Goal: Information Seeking & Learning: Learn about a topic

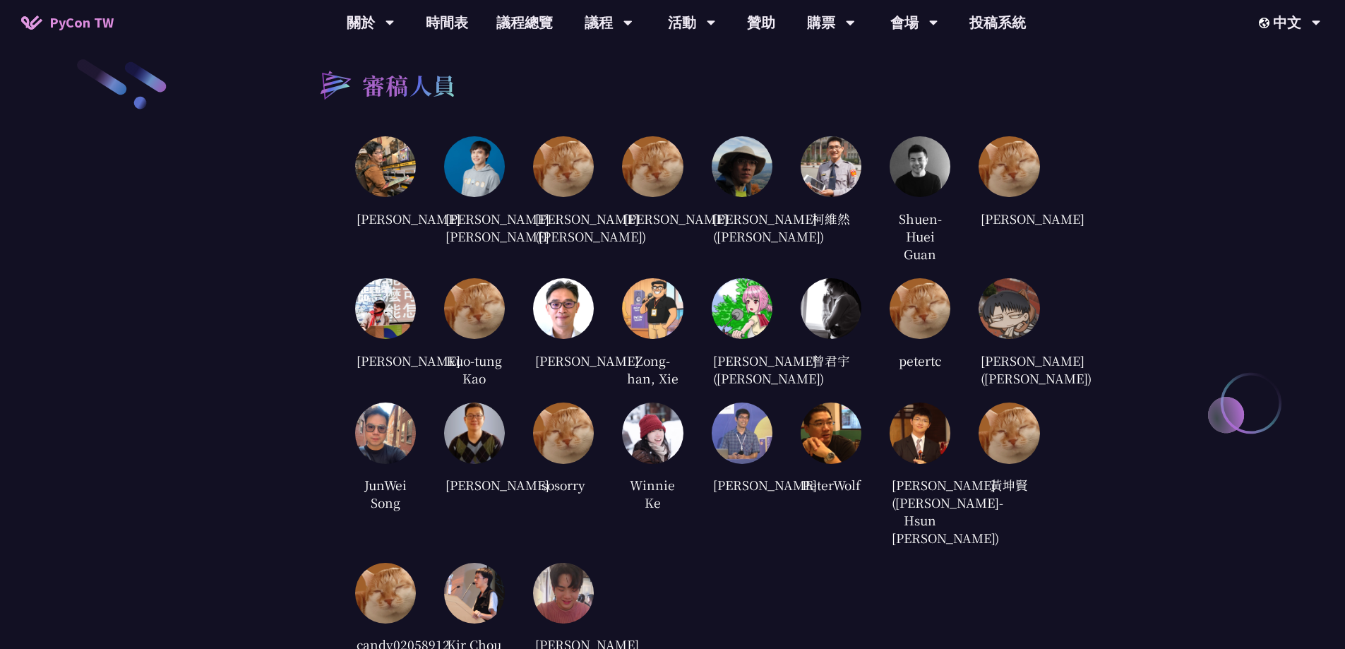
scroll to position [2894, 0]
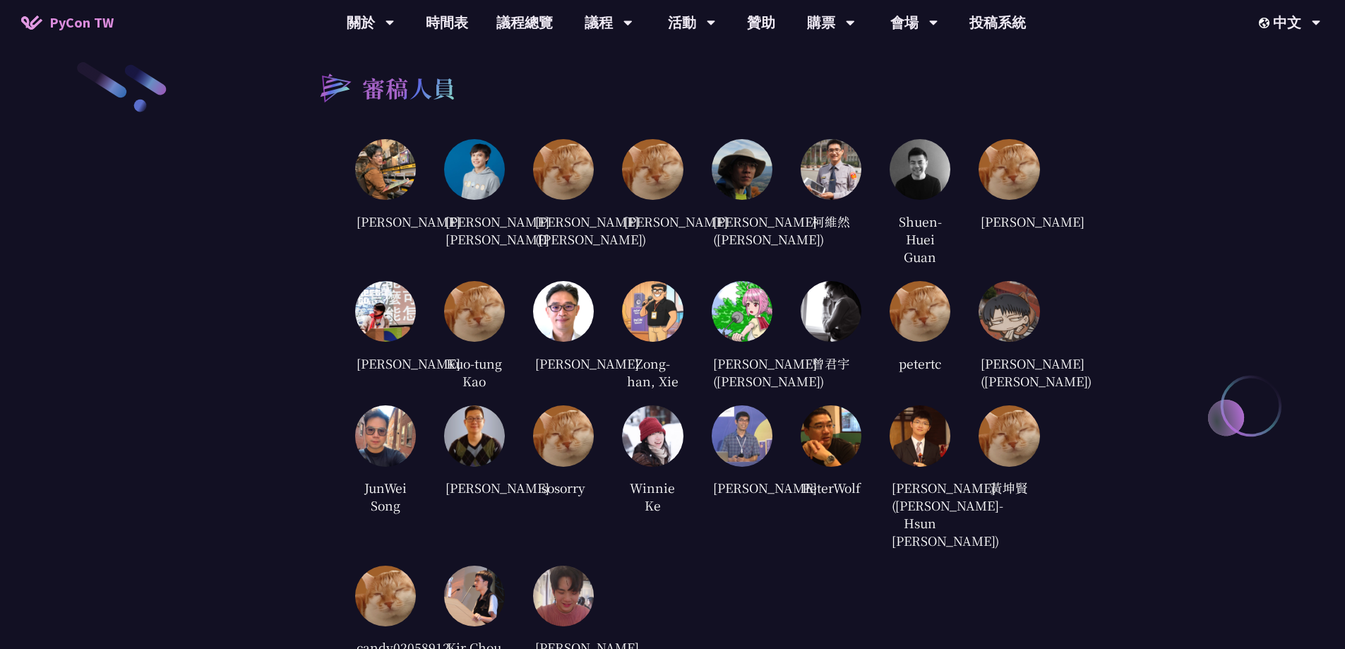
click at [658, 310] on img at bounding box center [652, 311] width 61 height 61
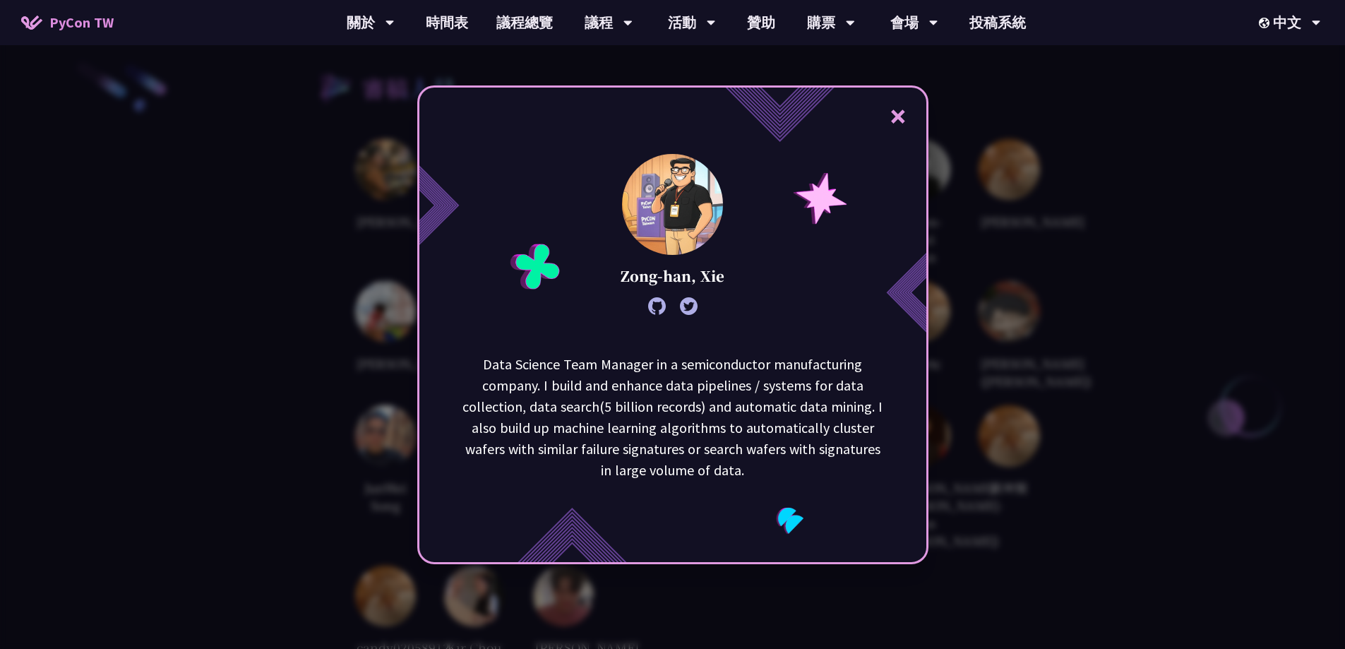
click at [1135, 220] on div "× Zong-han, Xie Data Science Team Manager in a semiconductor manufacturing comp…" at bounding box center [672, 324] width 1345 height 649
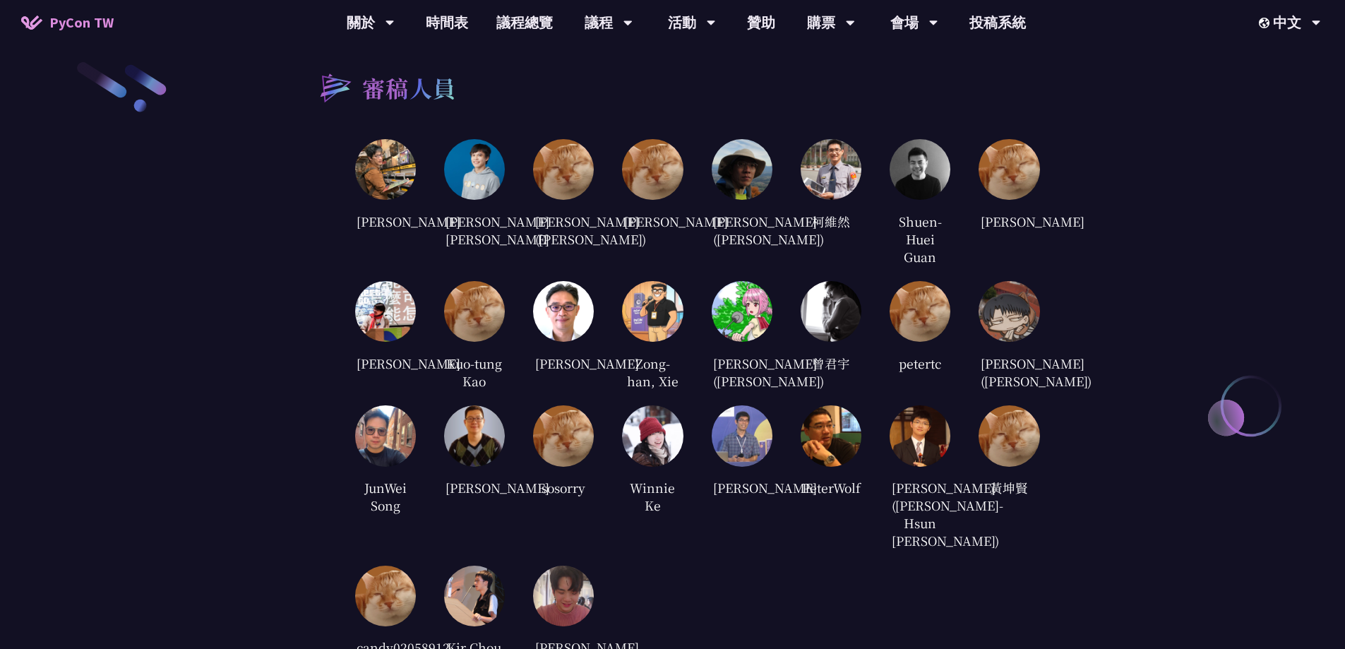
click at [776, 443] on div "[PERSON_NAME] [PERSON_NAME] [PERSON_NAME] [PERSON_NAME] ([PERSON_NAME]) [PERSON…" at bounding box center [697, 416] width 685 height 554
click at [754, 463] on img at bounding box center [742, 435] width 61 height 61
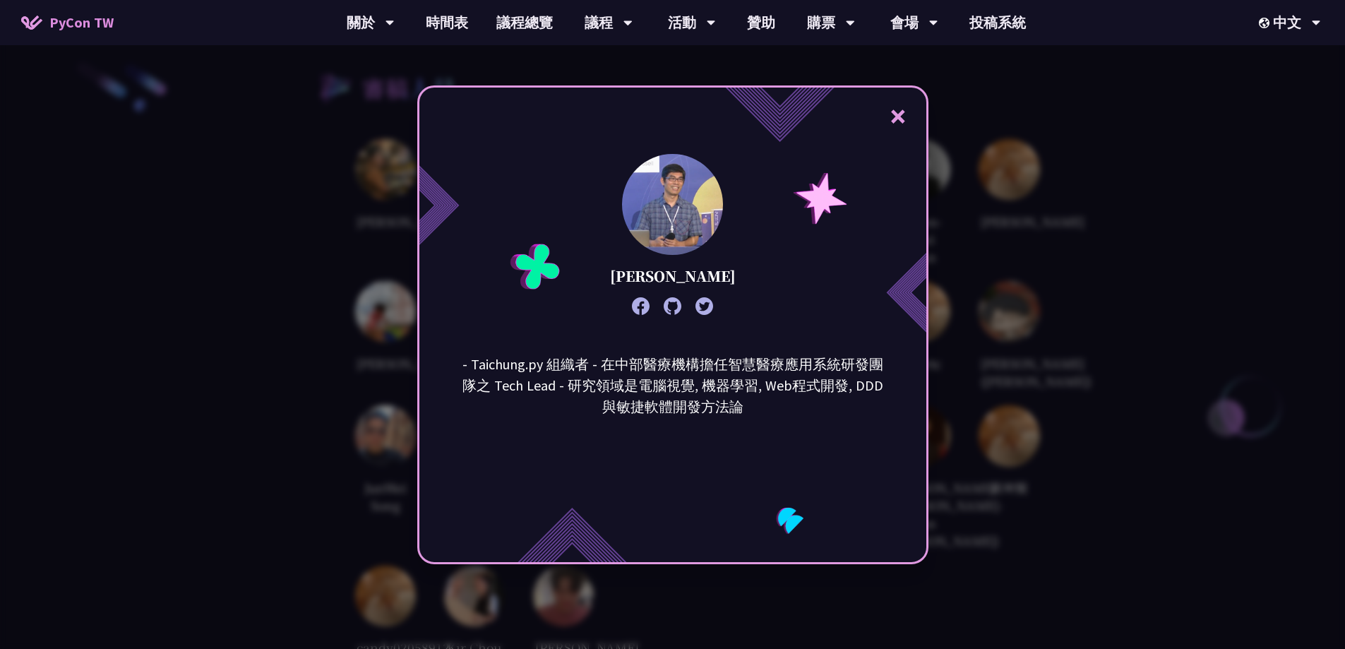
click at [1172, 187] on div "× [PERSON_NAME] - Taichung.py 組織者 - 在中部醫療機構擔任智慧醫療應用系統研發團隊之 Tech Lead - 研究領域是電腦視…" at bounding box center [672, 324] width 1345 height 649
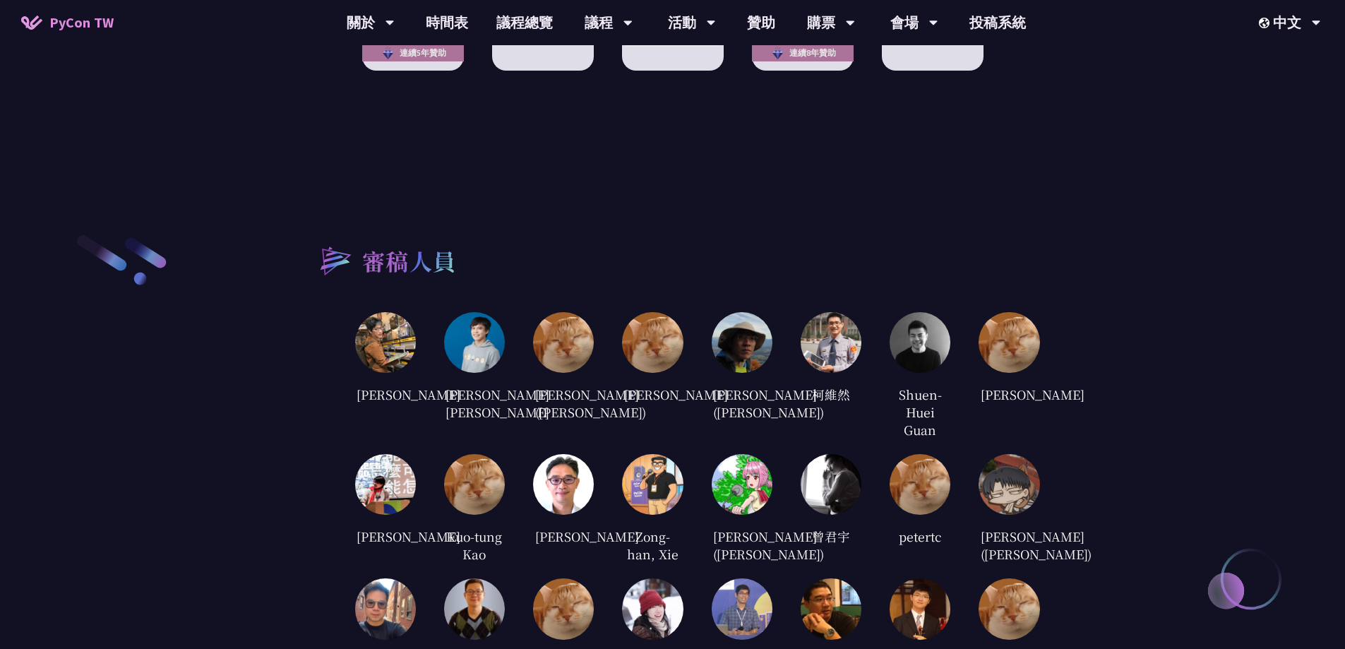
scroll to position [2753, 0]
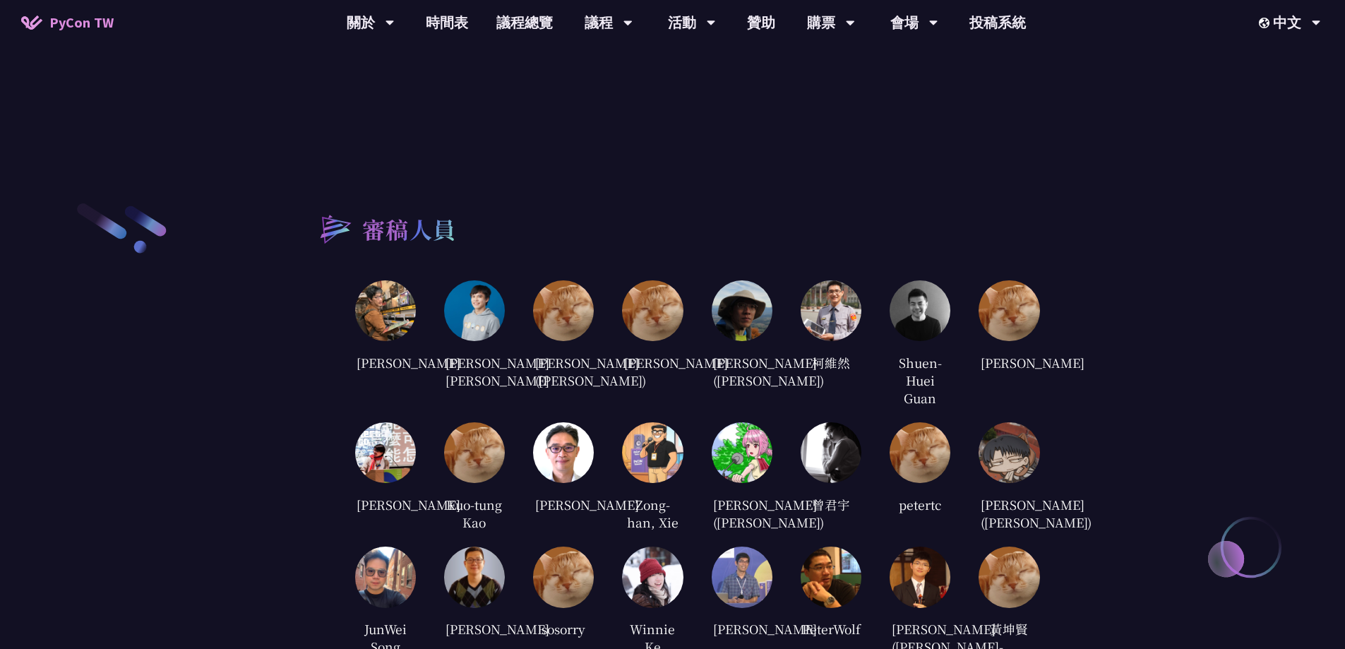
click at [851, 292] on img at bounding box center [830, 310] width 61 height 61
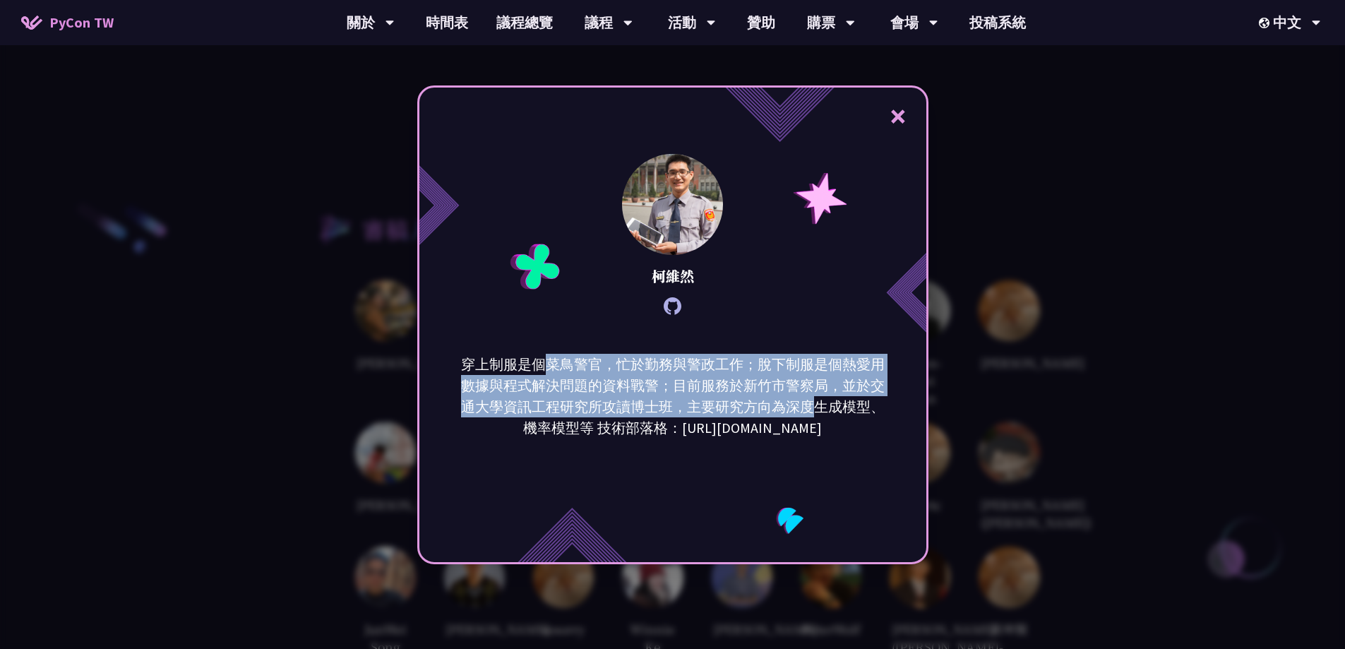
drag, startPoint x: 544, startPoint y: 367, endPoint x: 822, endPoint y: 404, distance: 279.8
click at [822, 404] on p "穿上制服是個菜鳥警官，忙於勤務與警政工作；脫下制服是個熱愛用數據與程式解決問題的資料戰警；目前服務於新竹市警察局，並於交通大學資訊工程研究所攻讀博士班，主要研…" at bounding box center [673, 396] width 426 height 85
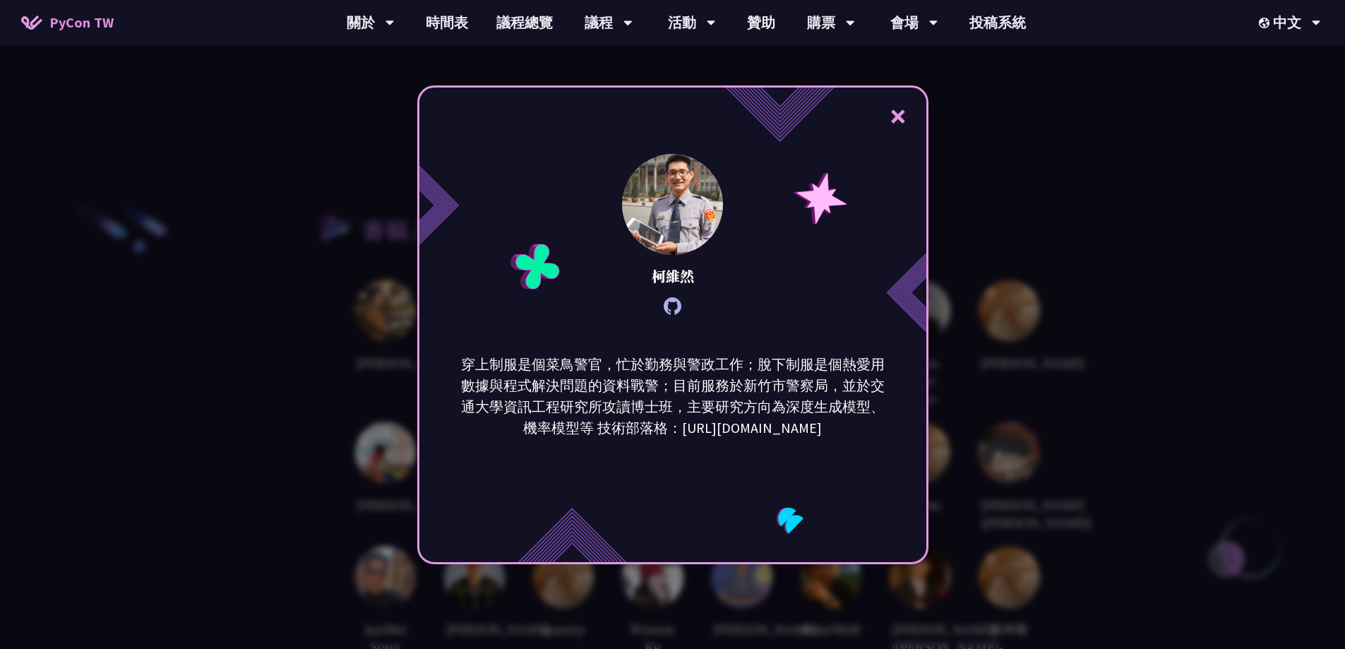
click at [834, 404] on p "穿上制服是個菜鳥警官，忙於勤務與警政工作；脫下制服是個熱愛用數據與程式解決問題的資料戰警；目前服務於新竹市警察局，並於交通大學資訊工程研究所攻讀博士班，主要研…" at bounding box center [673, 396] width 426 height 85
drag, startPoint x: 635, startPoint y: 427, endPoint x: 544, endPoint y: 422, distance: 91.2
click at [535, 426] on p "穿上制服是個菜鳥警官，忙於勤務與警政工作；脫下制服是個熱愛用數據與程式解決問題的資料戰警；目前服務於新竹市警察局，並於交通大學資訊工程研究所攻讀博士班，主要研…" at bounding box center [673, 396] width 426 height 85
click at [709, 400] on p "穿上制服是個菜鳥警官，忙於勤務與警政工作；脫下制服是個熱愛用數據與程式解決問題的資料戰警；目前服務於新竹市警察局，並於交通大學資訊工程研究所攻讀博士班，主要研…" at bounding box center [673, 396] width 426 height 85
click at [902, 117] on button "×" at bounding box center [898, 116] width 42 height 42
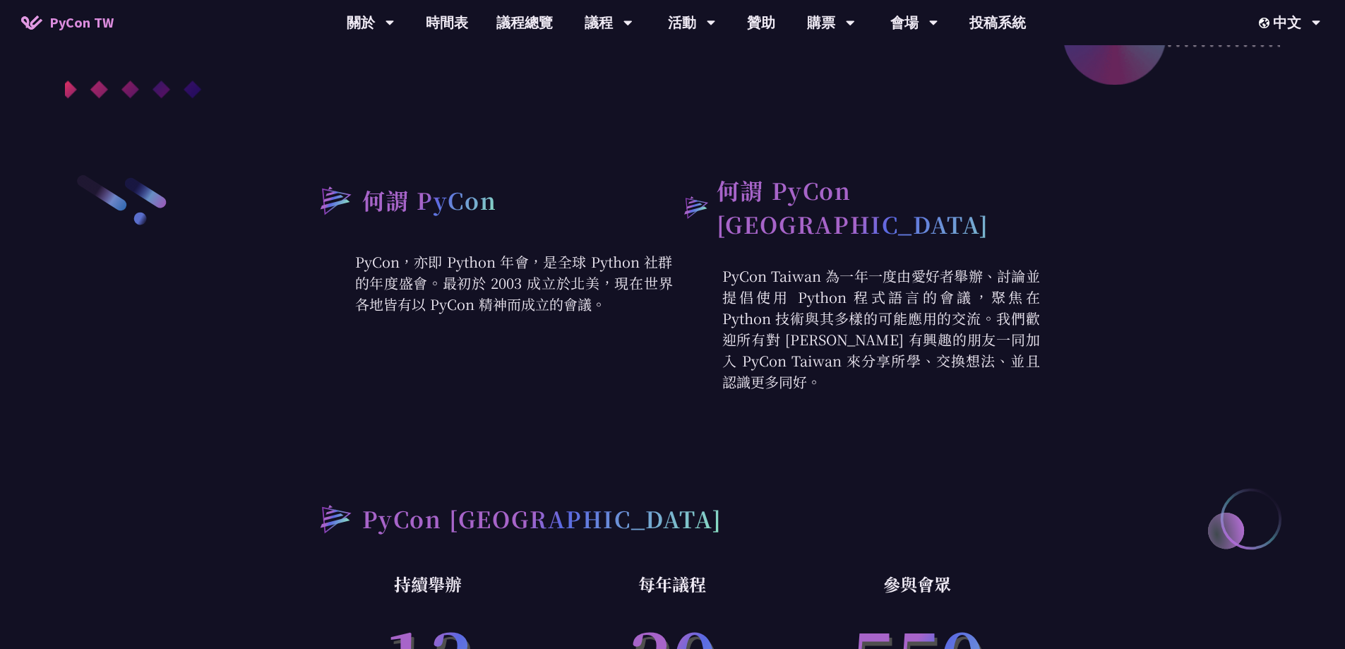
scroll to position [494, 0]
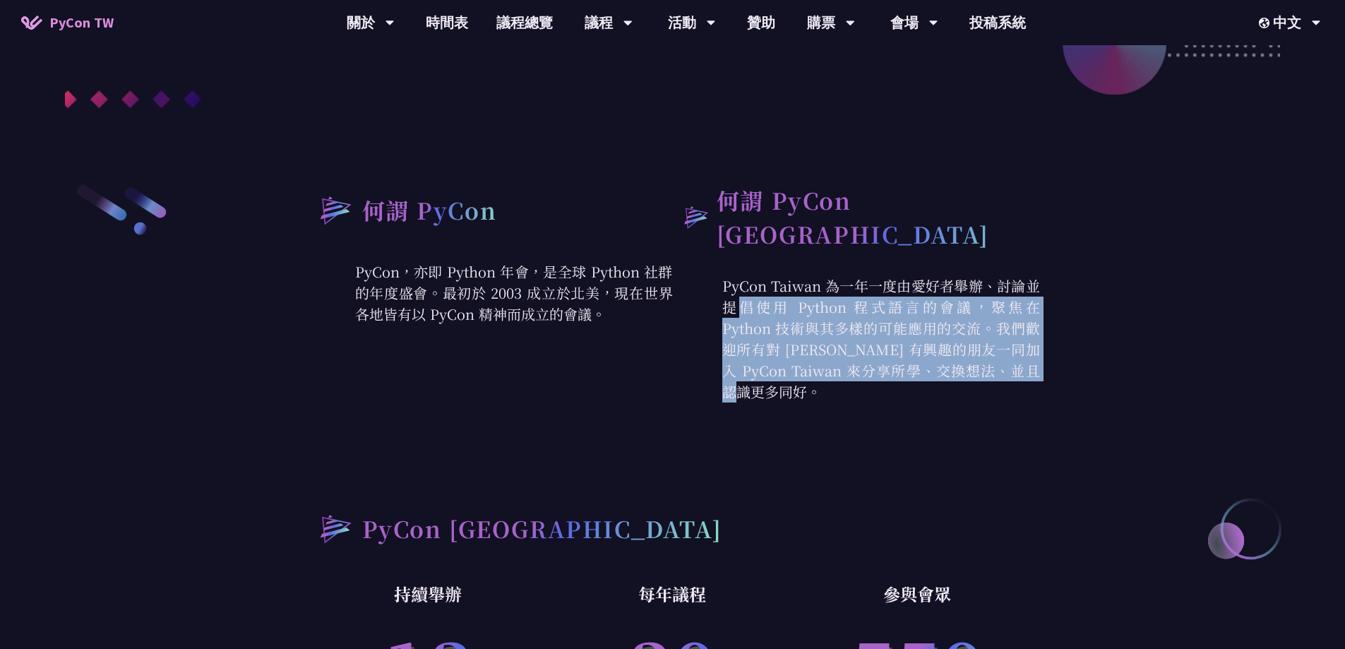
drag, startPoint x: 818, startPoint y: 269, endPoint x: 840, endPoint y: 348, distance: 82.0
click at [840, 348] on p "PyCon Taiwan 為一年一度由愛好者舉辦、討論並提倡使用 Python 程式語言的會議，聚焦在 Python 技術與其多樣的可能應用的交流。我們歡迎所…" at bounding box center [856, 338] width 367 height 127
click at [906, 332] on p "PyCon Taiwan 為一年一度由愛好者舉辦、討論並提倡使用 Python 程式語言的會議，聚焦在 Python 技術與其多樣的可能應用的交流。我們歡迎所…" at bounding box center [856, 338] width 367 height 127
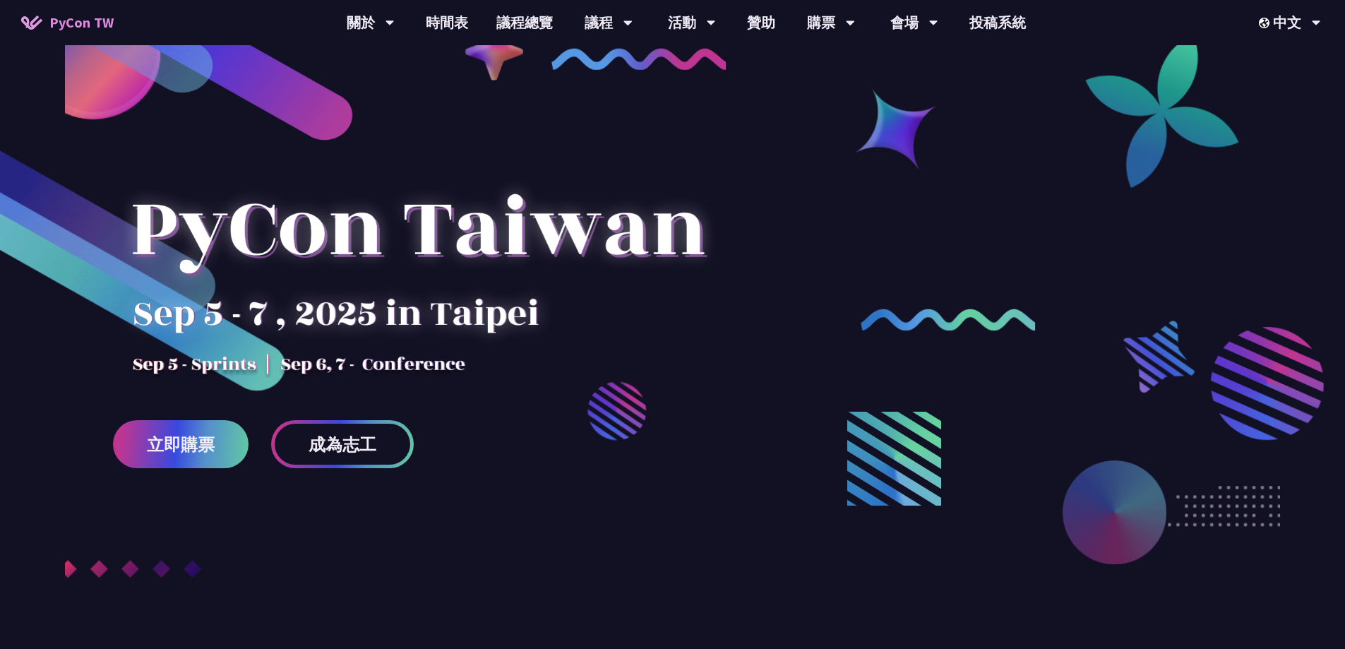
scroll to position [0, 0]
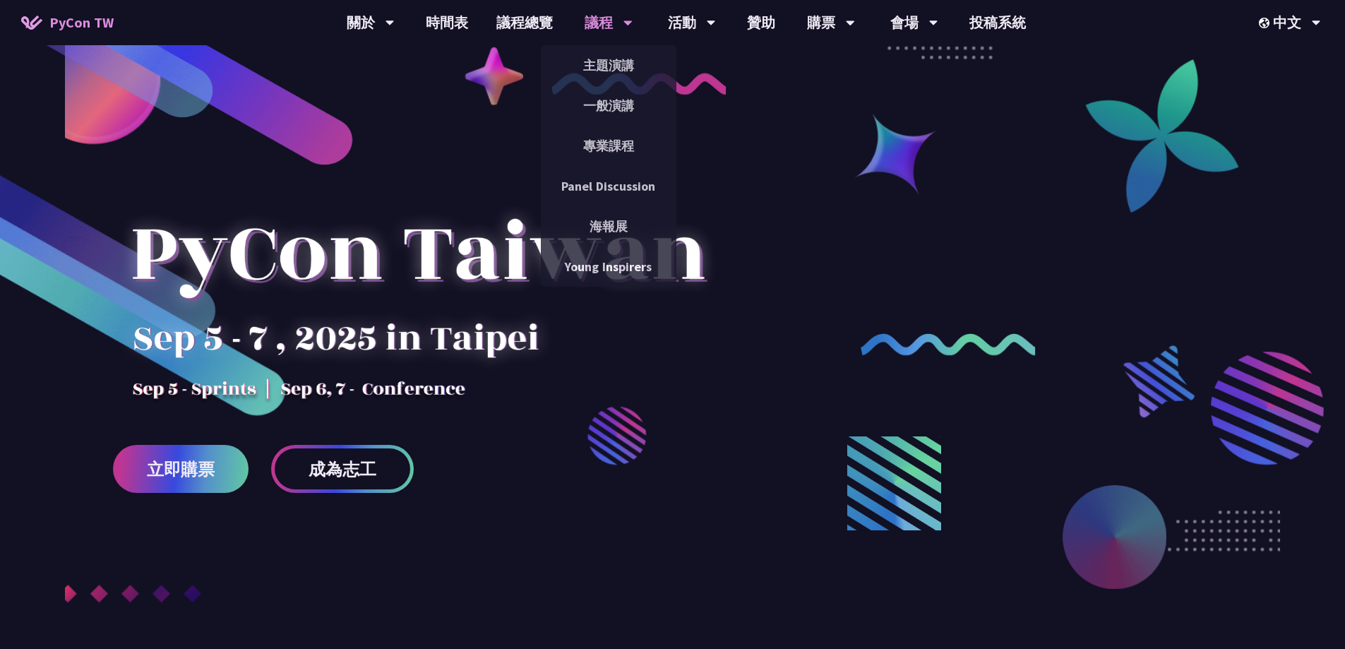
click at [395, 20] on div "議程" at bounding box center [371, 22] width 48 height 45
click at [604, 64] on link "主題演講" at bounding box center [609, 65] width 136 height 33
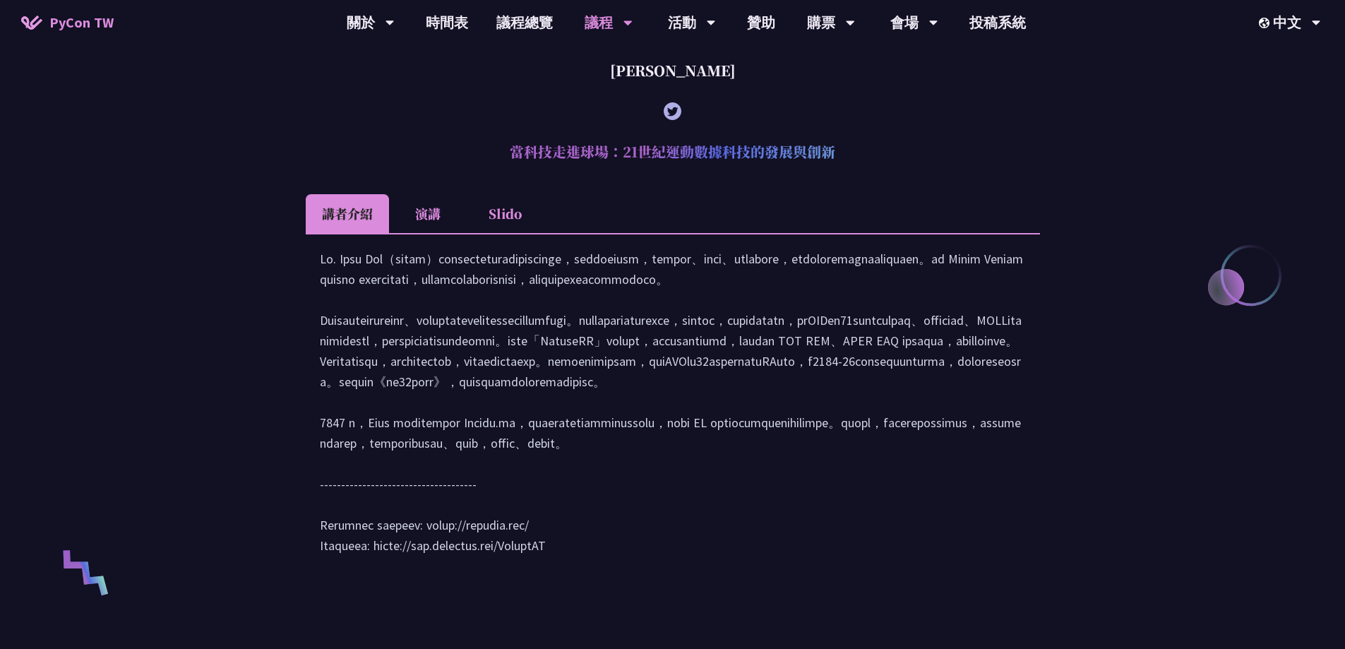
scroll to position [565, 0]
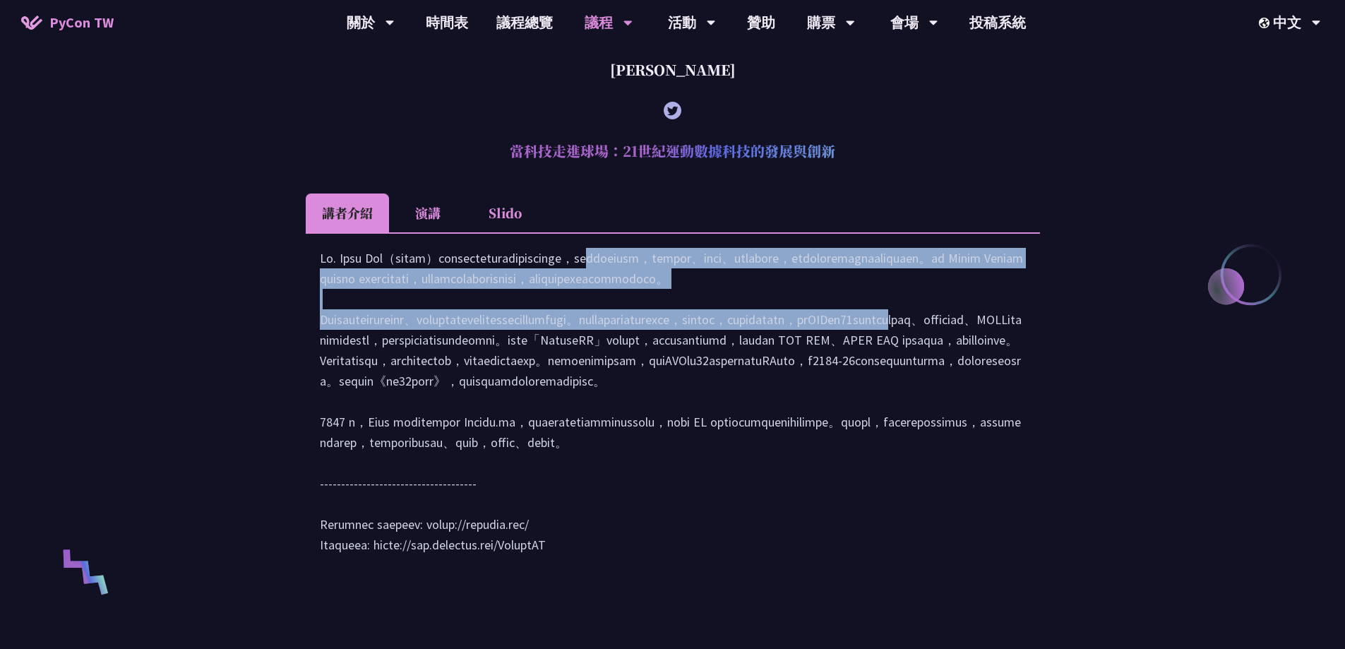
drag, startPoint x: 469, startPoint y: 280, endPoint x: 507, endPoint y: 384, distance: 111.2
click at [506, 383] on div at bounding box center [673, 408] width 706 height 321
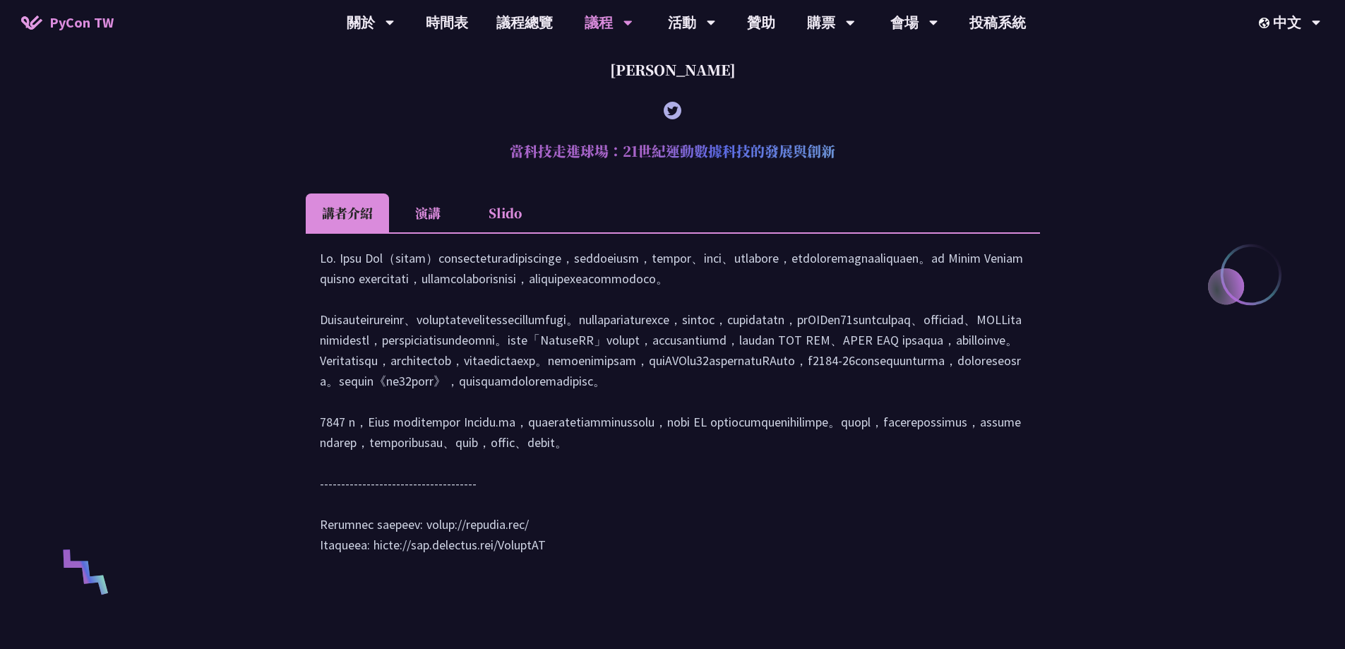
click at [730, 422] on div at bounding box center [673, 408] width 706 height 321
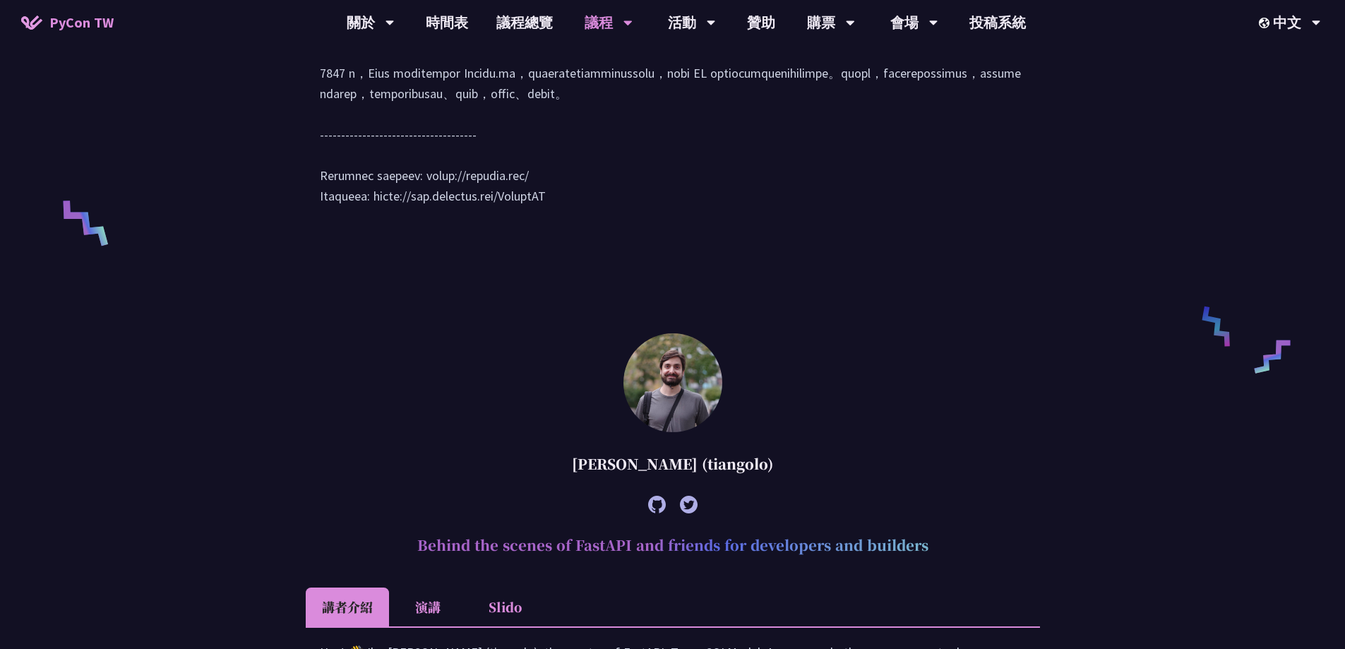
scroll to position [918, 0]
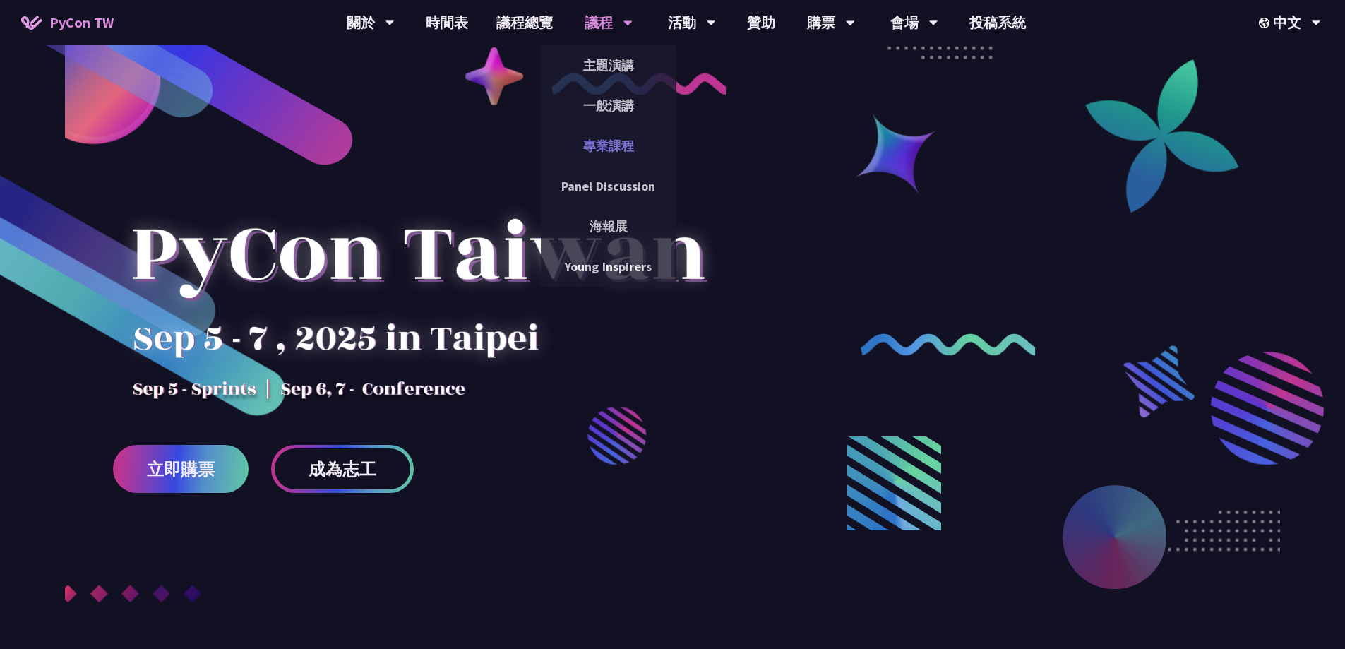
click at [623, 149] on link "專業課程" at bounding box center [609, 145] width 136 height 33
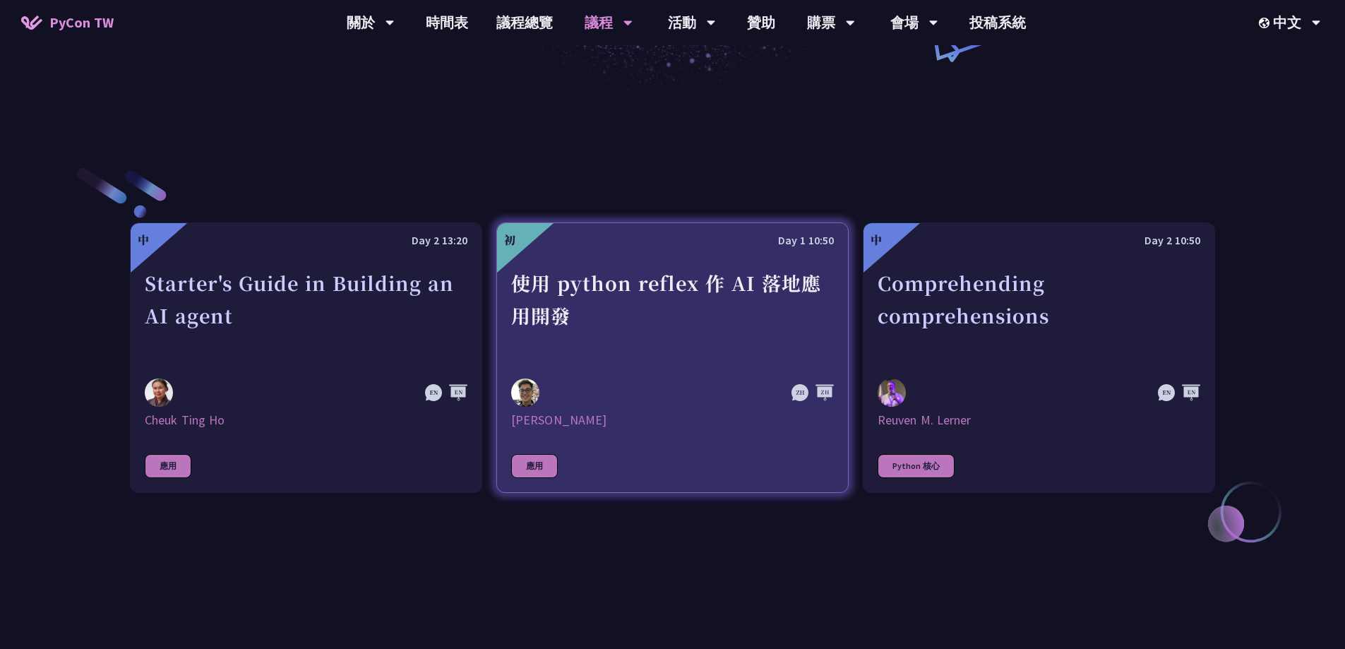
scroll to position [424, 0]
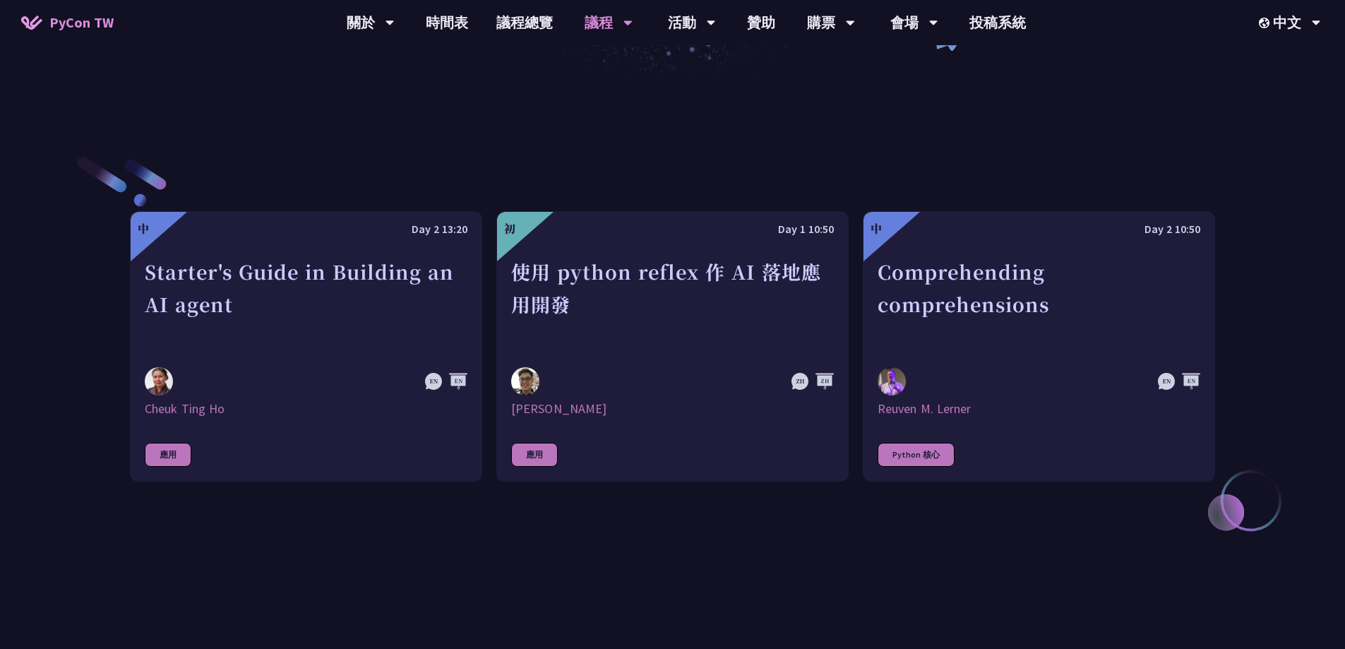
click at [452, 582] on div "中 Day 2 13:20 Starter's Guide in Building an AI agent Cheuk Ting Ho 應用 初 Day 1 …" at bounding box center [672, 346] width 1085 height 524
drag, startPoint x: 797, startPoint y: 560, endPoint x: 705, endPoint y: 545, distance: 93.0
click at [796, 560] on div "中 Day 2 13:20 Starter's Guide in Building an AI agent Cheuk Ting Ho 應用 初 Day 1 …" at bounding box center [672, 346] width 1085 height 524
click at [947, 520] on div "中 Day 2 13:20 Starter's Guide in Building an AI agent Cheuk Ting Ho 應用 初 Day 1 …" at bounding box center [672, 346] width 1085 height 524
click at [1266, 318] on div "中 Day 2 13:20 Starter's Guide in Building an AI agent Cheuk Ting Ho 應用 初 Day 1 …" at bounding box center [672, 346] width 1345 height 524
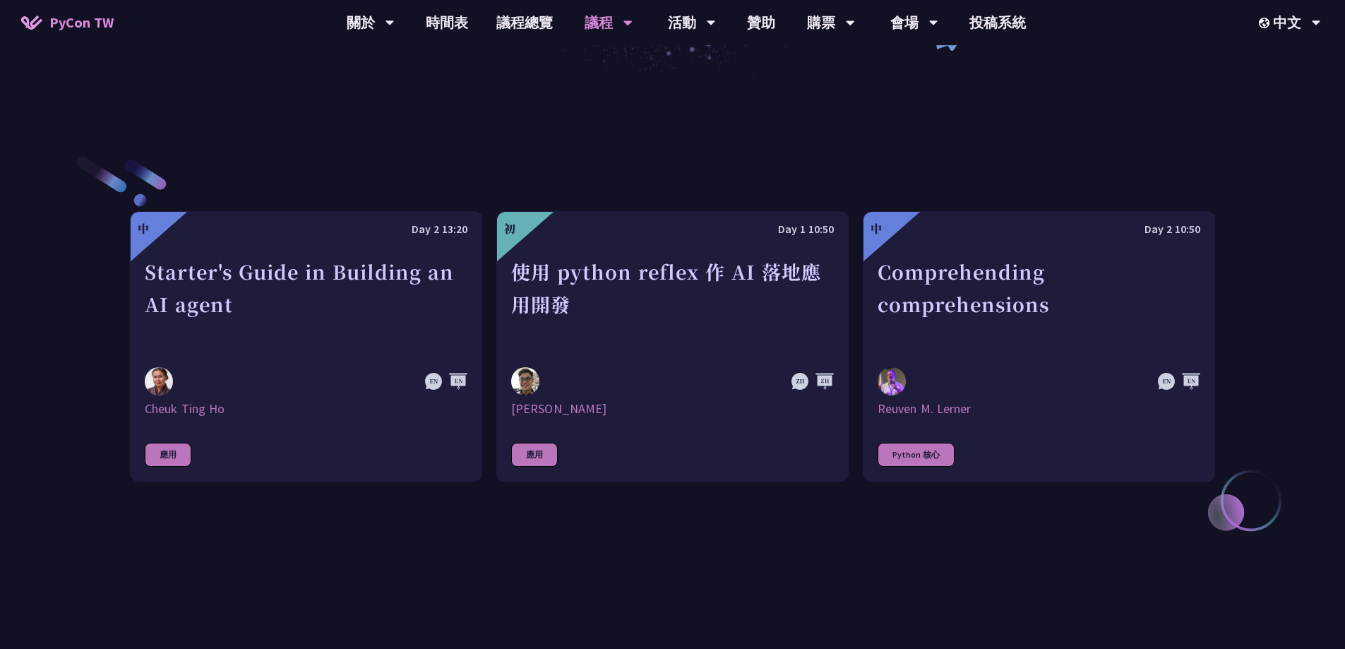
click at [682, 565] on div "中 Day 2 13:20 Starter's Guide in Building an AI agent Cheuk Ting Ho 應用 初 Day 1 …" at bounding box center [672, 346] width 1085 height 524
click at [558, 158] on div "中 Day 2 13:20 Starter's Guide in Building an AI agent Cheuk Ting Ho 應用 初 Day 1 …" at bounding box center [672, 346] width 1085 height 524
click at [689, 555] on div "中 Day 2 13:20 Starter's Guide in Building an AI agent Cheuk Ting Ho 應用 初 Day 1 …" at bounding box center [672, 346] width 1085 height 524
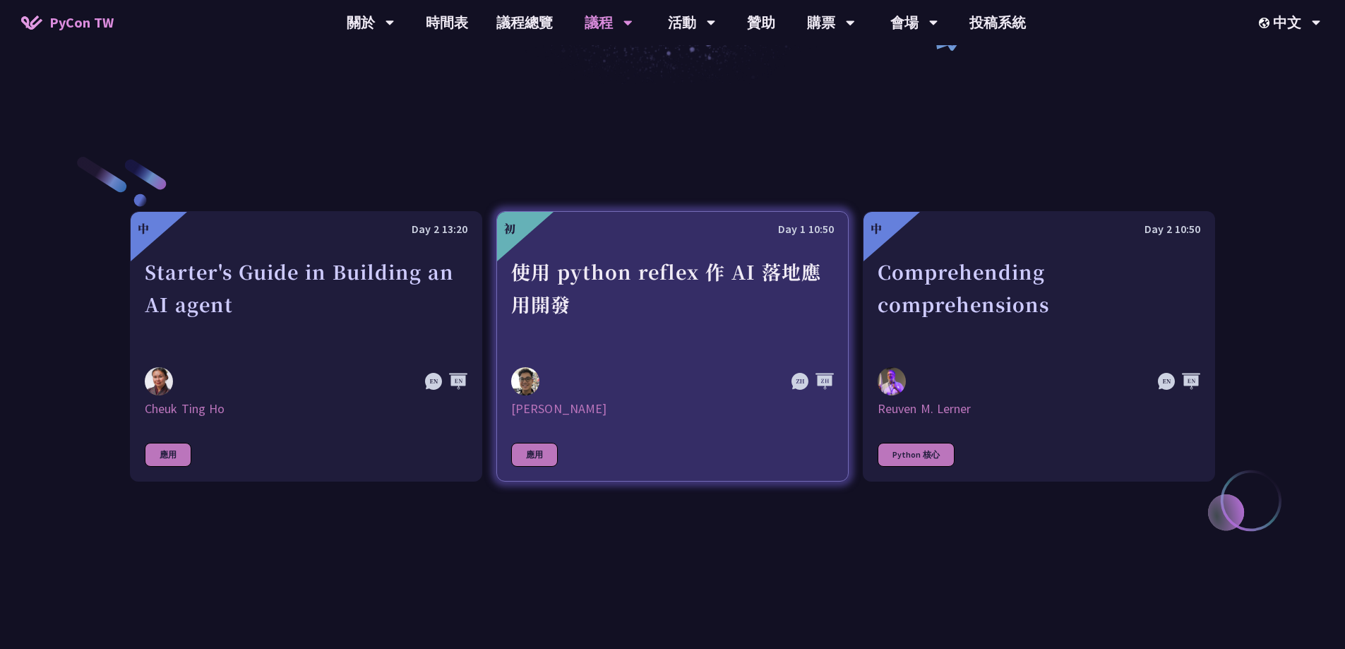
click at [798, 379] on div at bounding box center [812, 382] width 42 height 18
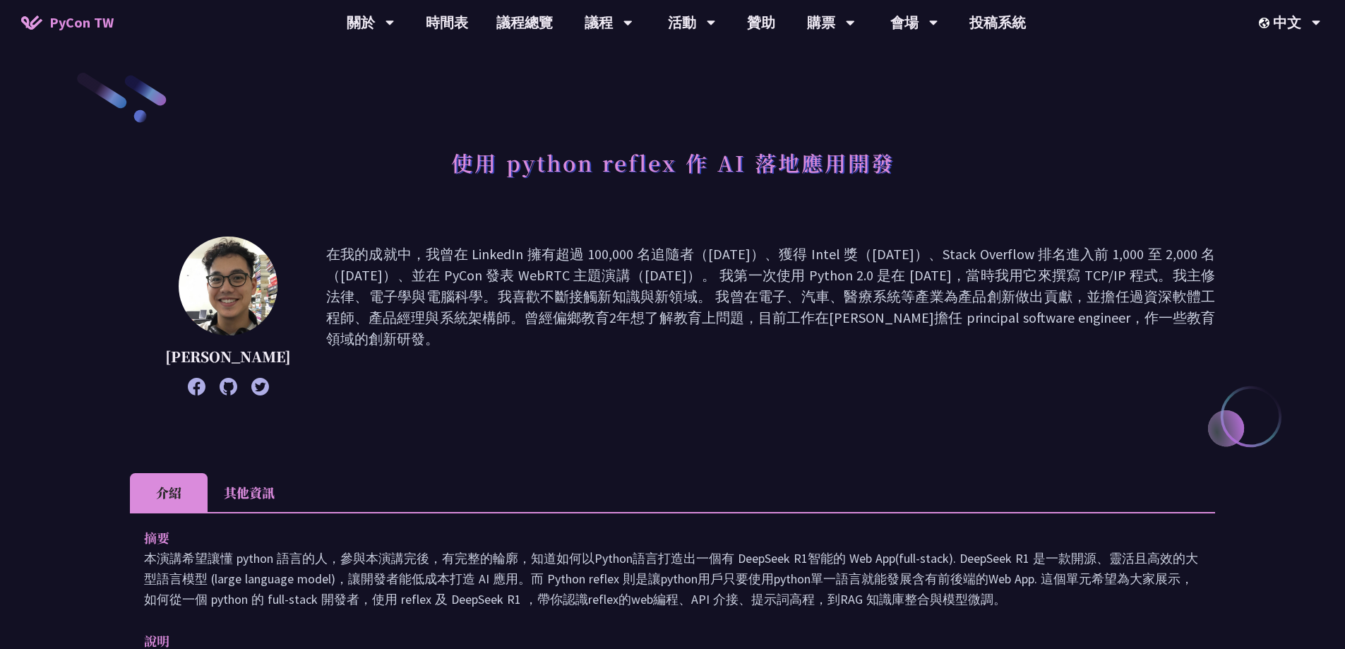
click at [1001, 169] on div "使用 python reflex 作 AI 落地應用開發" at bounding box center [672, 178] width 1085 height 74
click at [1021, 173] on div "使用 python reflex 作 AI 落地應用開發" at bounding box center [672, 178] width 1085 height 74
drag, startPoint x: 438, startPoint y: 301, endPoint x: 504, endPoint y: 296, distance: 66.5
click at [502, 297] on p "在我的成就中，我曾在 LinkedIn 擁有超過 100,000 名追隨者（[DATE]）、獲得 Intel 獎（[DATE]）、Stack Overflow…" at bounding box center [770, 316] width 889 height 145
click at [593, 296] on p "在我的成就中，我曾在 LinkedIn 擁有超過 100,000 名追隨者（[DATE]）、獲得 Intel 獎（[DATE]）、Stack Overflow…" at bounding box center [770, 316] width 889 height 145
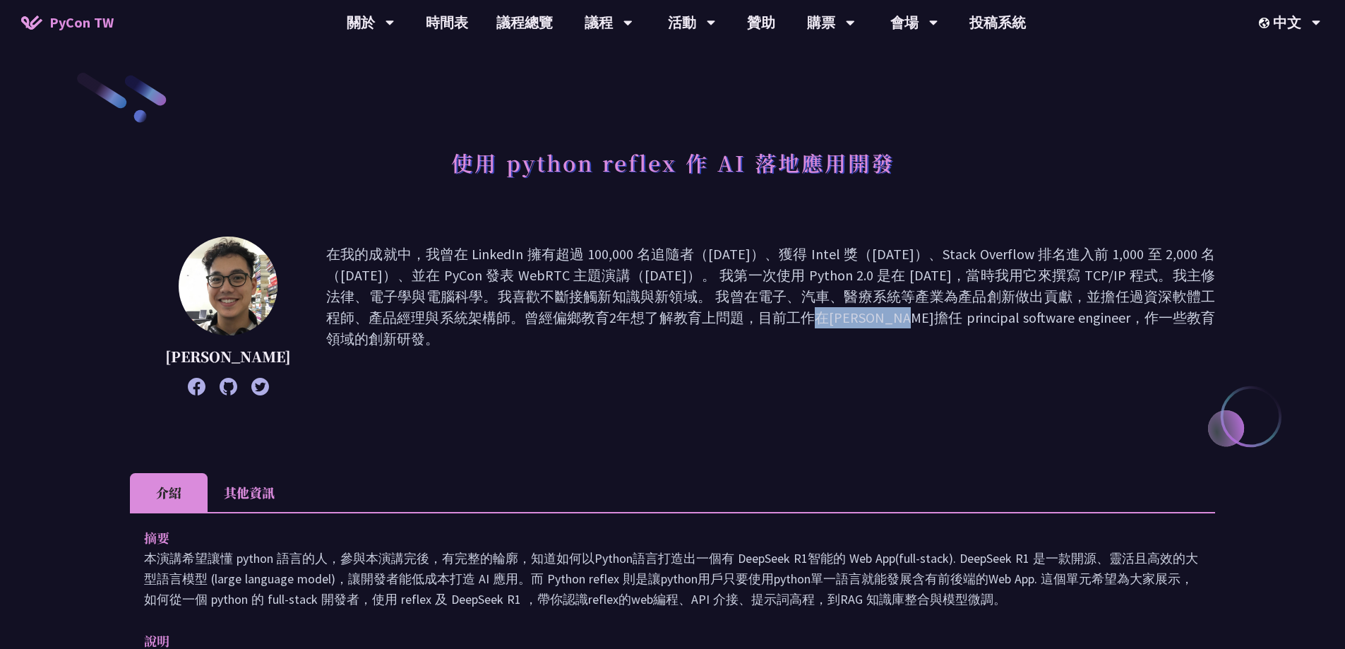
drag, startPoint x: 441, startPoint y: 312, endPoint x: 606, endPoint y: 314, distance: 164.5
click at [582, 315] on p "在我的成就中，我曾在 LinkedIn 擁有超過 100,000 名追隨者（[DATE]）、獲得 Intel 獎（[DATE]）、Stack Overflow…" at bounding box center [770, 316] width 889 height 145
click at [673, 314] on p "在我的成就中，我曾在 LinkedIn 擁有超過 100,000 名追隨者（[DATE]）、獲得 Intel 獎（[DATE]）、Stack Overflow…" at bounding box center [770, 316] width 889 height 145
click at [1132, 316] on p "在我的成就中，我曾在 LinkedIn 擁有超過 100,000 名追隨者（[DATE]）、獲得 Intel 獎（[DATE]）、Stack Overflow…" at bounding box center [770, 316] width 889 height 145
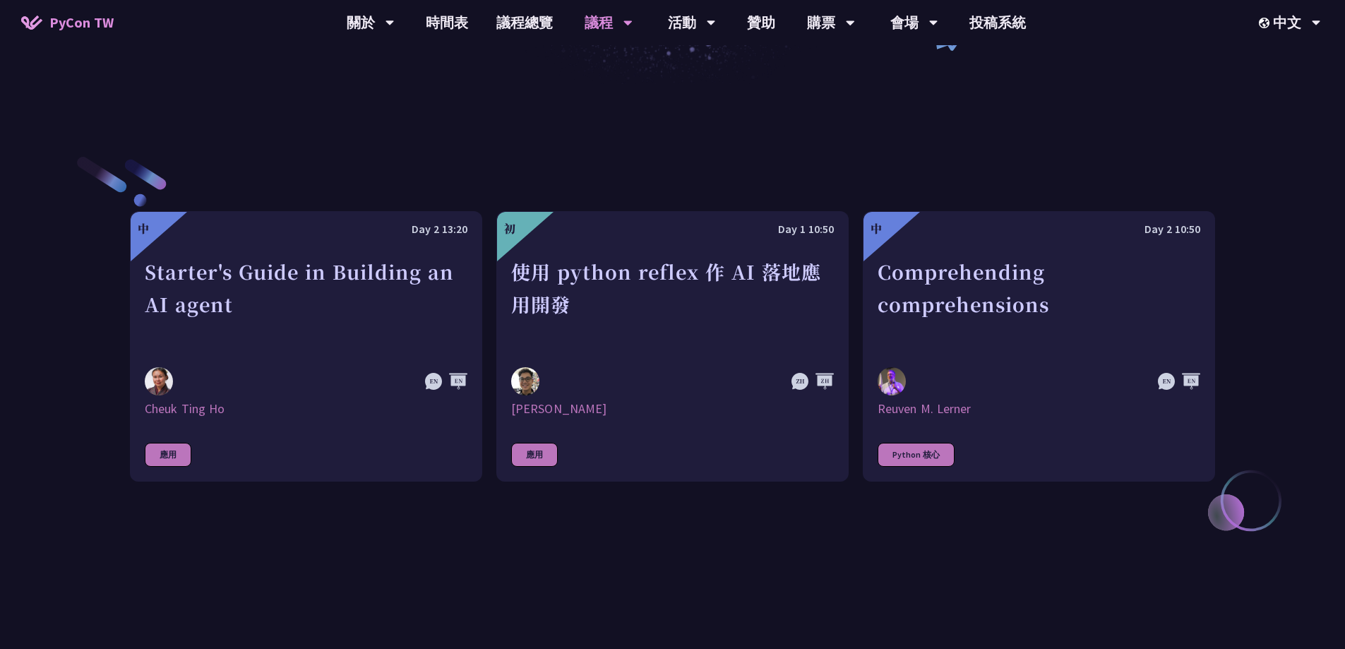
click at [1266, 200] on div "中 Day 2 13:20 Starter's Guide in Building an AI agent Cheuk Ting Ho 應用 初 Day 1 …" at bounding box center [672, 346] width 1345 height 524
drag, startPoint x: 568, startPoint y: 546, endPoint x: 455, endPoint y: 620, distance: 135.1
click at [561, 550] on div "中 Day 2 13:20 Starter's Guide in Building an AI agent Cheuk Ting Ho 應用 初 Day 1 …" at bounding box center [672, 346] width 1085 height 524
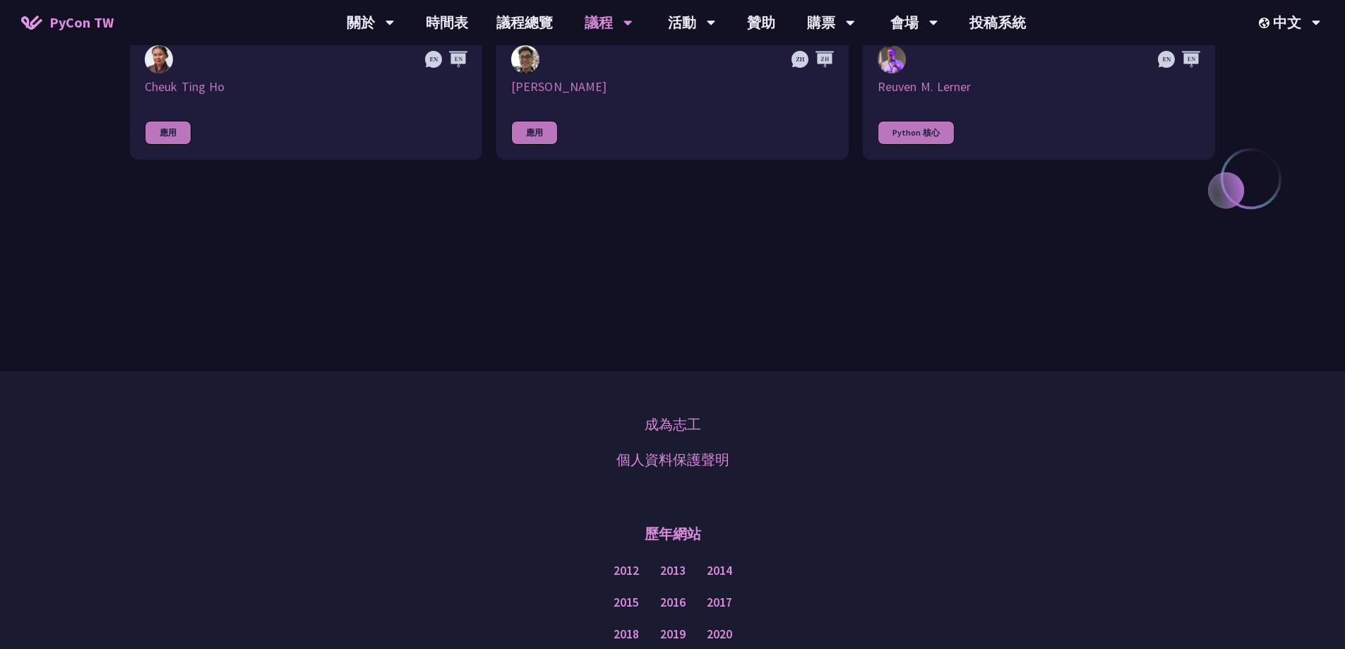
scroll to position [604, 0]
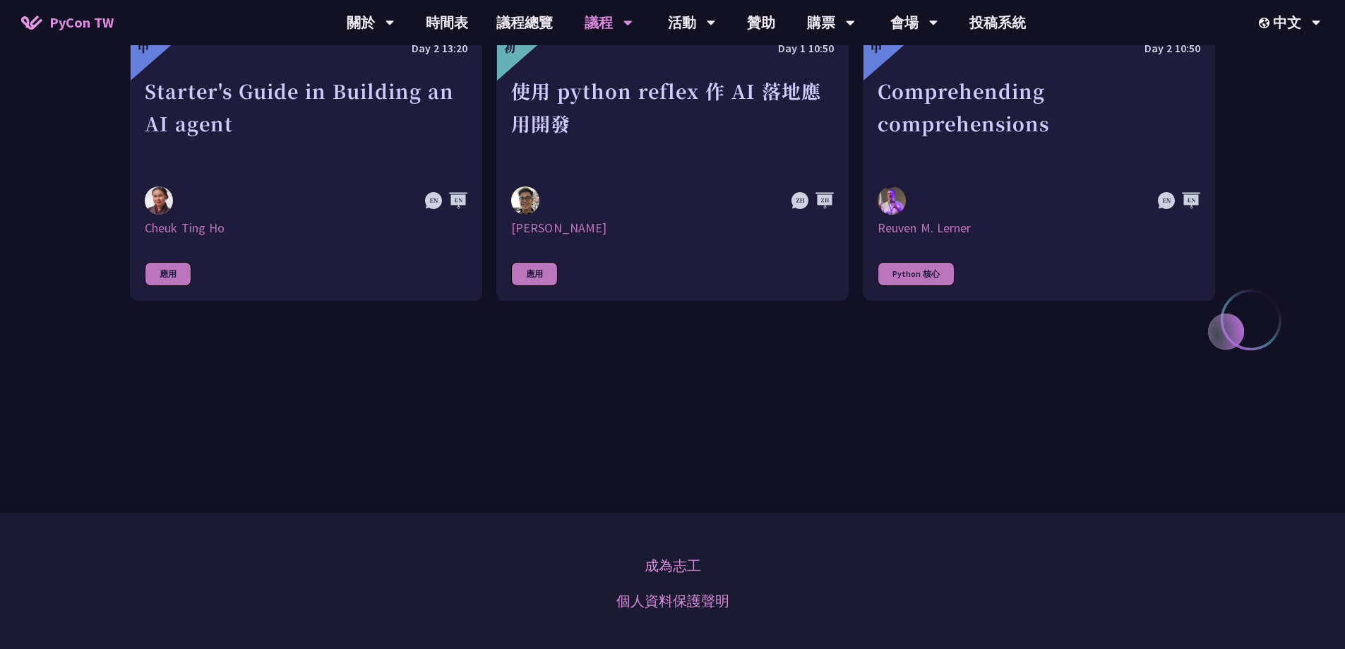
drag, startPoint x: 773, startPoint y: 376, endPoint x: 724, endPoint y: 388, distance: 50.8
click at [773, 376] on div "中 Day 2 13:20 Starter's Guide in Building an AI agent Cheuk Ting Ho 應用 初 Day 1 …" at bounding box center [672, 165] width 1085 height 524
drag, startPoint x: 1003, startPoint y: 342, endPoint x: 970, endPoint y: 269, distance: 79.9
click at [1003, 342] on div "中 Day 2 13:20 Starter's Guide in Building an AI agent Cheuk Ting Ho 應用 初 Day 1 …" at bounding box center [672, 165] width 1085 height 524
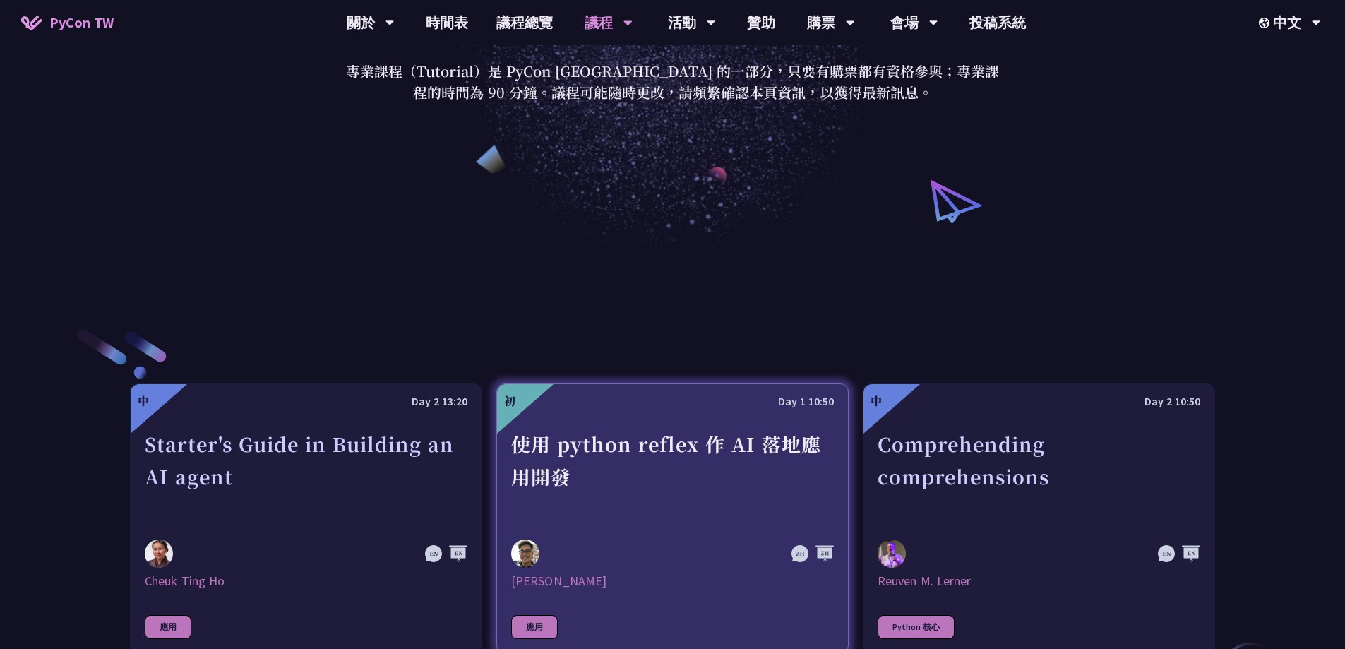
scroll to position [0, 0]
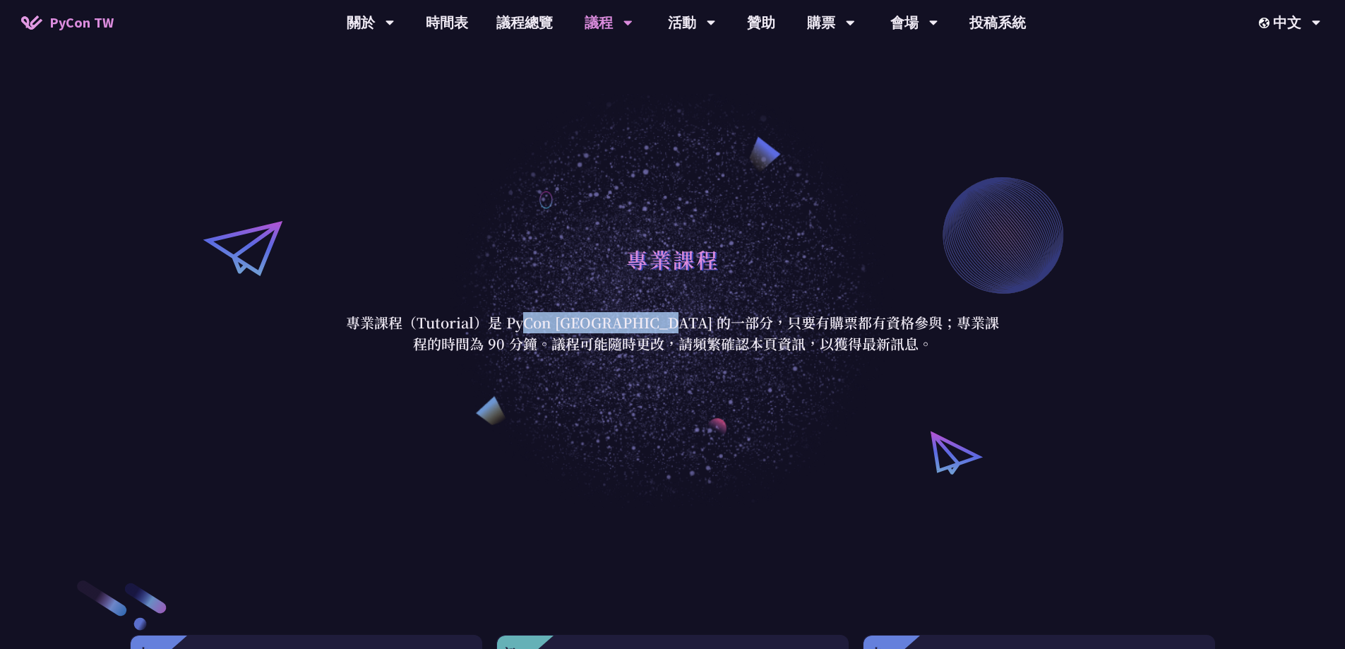
drag, startPoint x: 529, startPoint y: 326, endPoint x: 723, endPoint y: 322, distance: 194.2
click at [704, 323] on p "專業課程（Tutorial）是 PyCon [GEOGRAPHIC_DATA] 的一部分，只要有購票都有資格參與；專業課程的時間為 90 分鐘。議程可能隨時更…" at bounding box center [672, 333] width 656 height 42
click at [798, 323] on p "專業課程（Tutorial）是 PyCon [GEOGRAPHIC_DATA] 的一部分，只要有購票都有資格參與；專業課程的時間為 90 分鐘。議程可能隨時更…" at bounding box center [672, 333] width 656 height 42
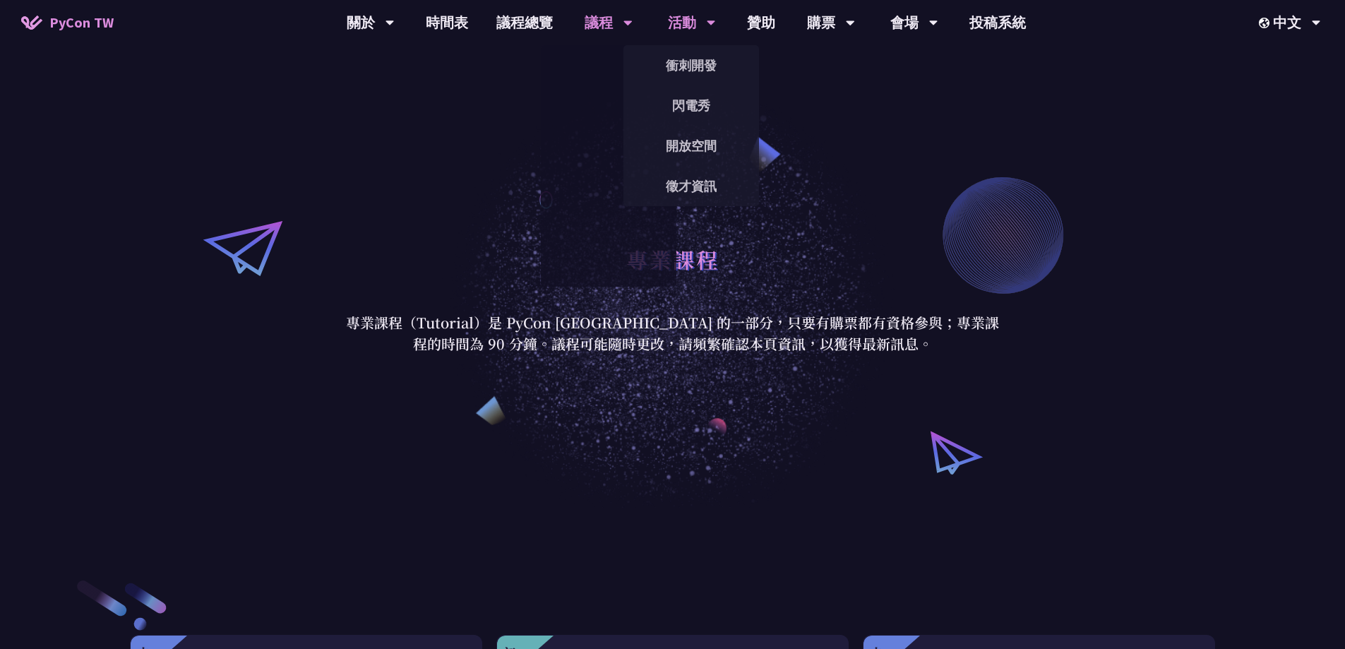
click at [395, 22] on div "活動" at bounding box center [371, 22] width 48 height 45
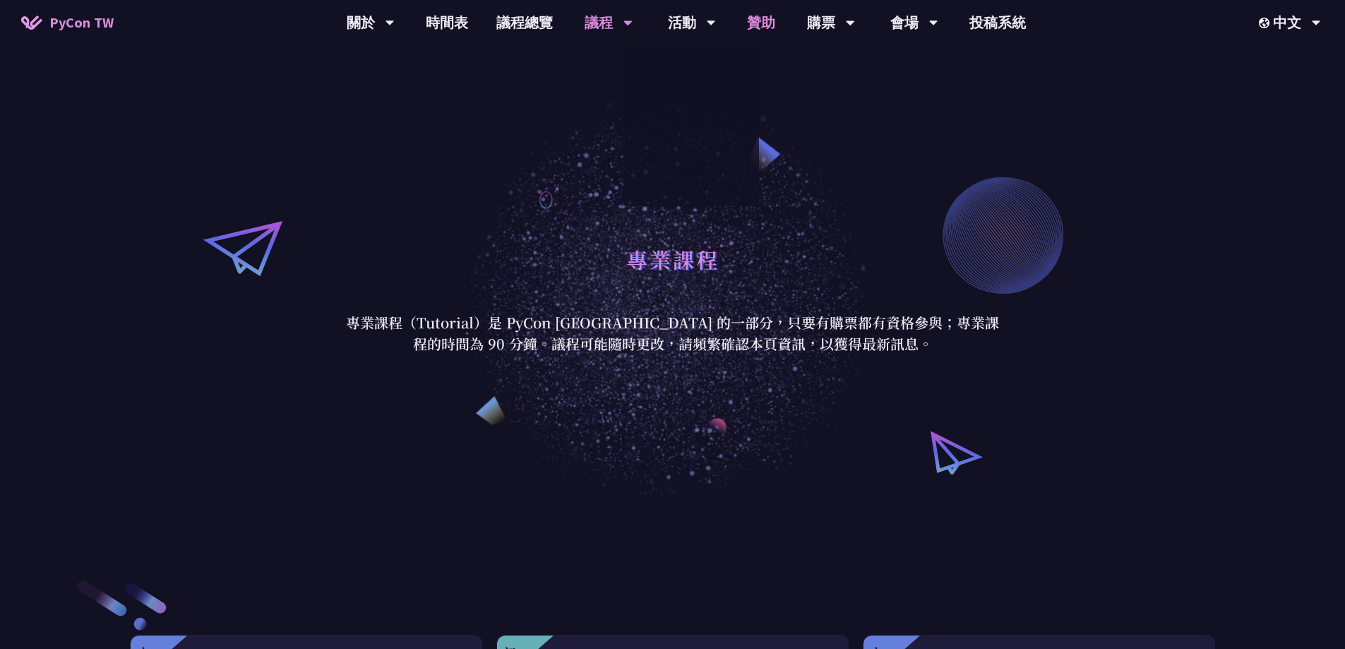
click at [764, 20] on link "贊助" at bounding box center [761, 22] width 56 height 45
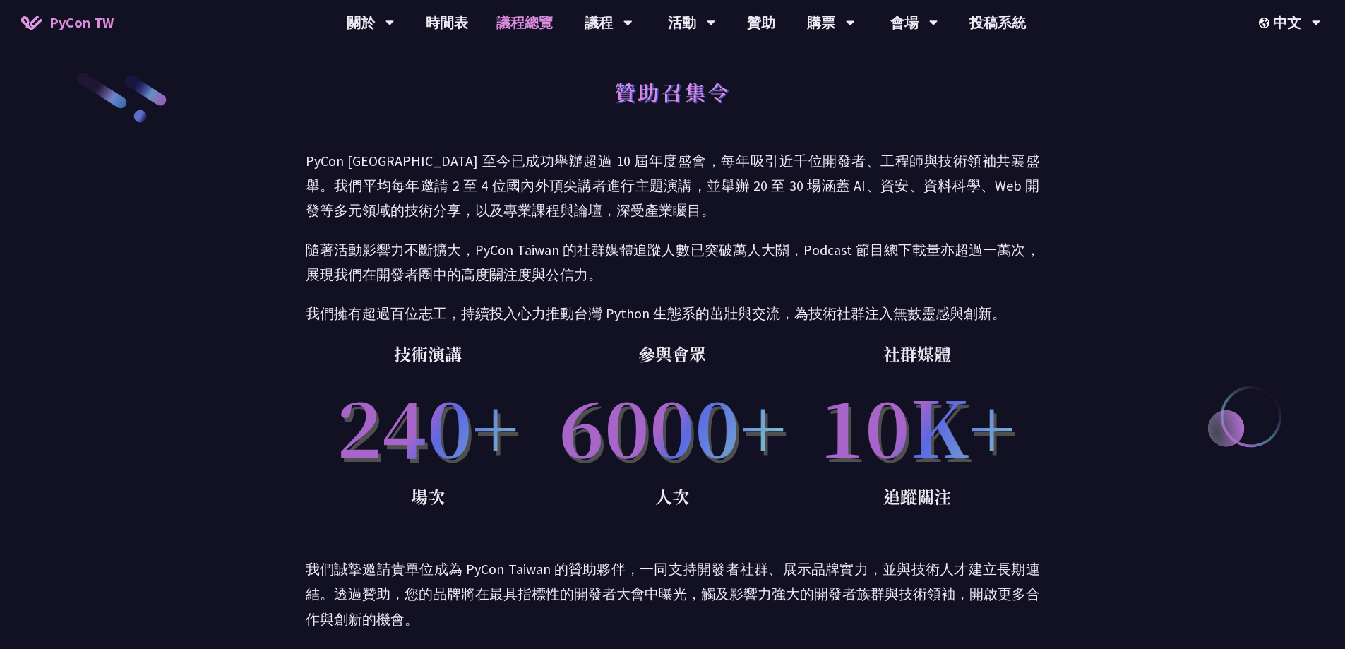
click at [536, 19] on link "議程總覽" at bounding box center [524, 22] width 85 height 45
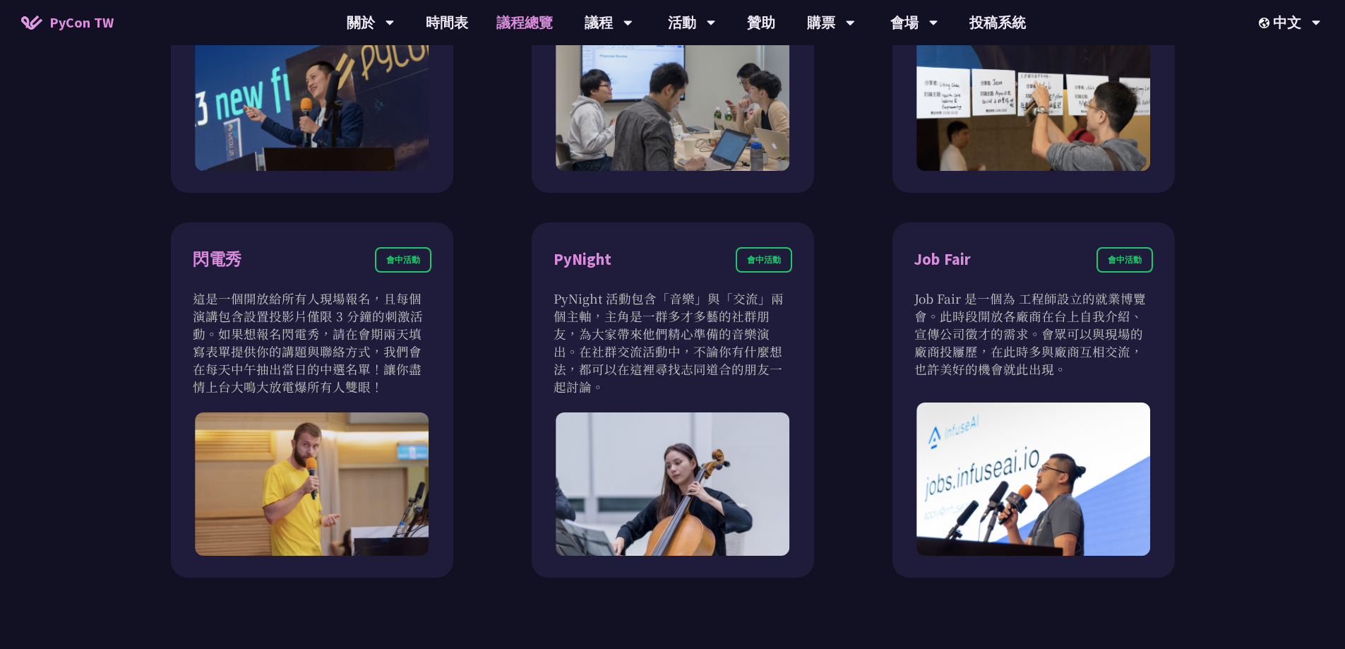
scroll to position [1129, 0]
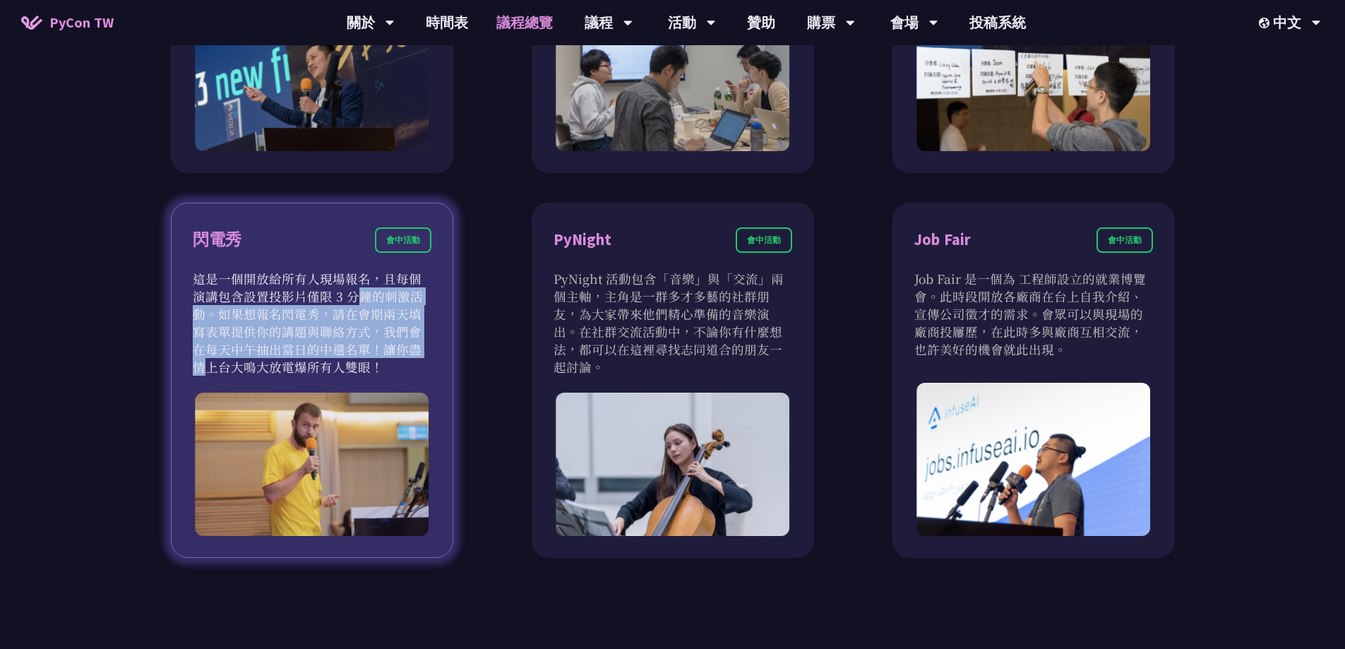
drag, startPoint x: 252, startPoint y: 291, endPoint x: 267, endPoint y: 347, distance: 58.4
click at [267, 347] on p "這是一個開放給所有人現場報名，且每個演講包含設置投影片僅限 3 分鐘的刺激活動。如果想報名閃電秀，請在會期兩天填寫表單提供你的講題與聯絡方式，我們會在每天中午…" at bounding box center [312, 323] width 239 height 106
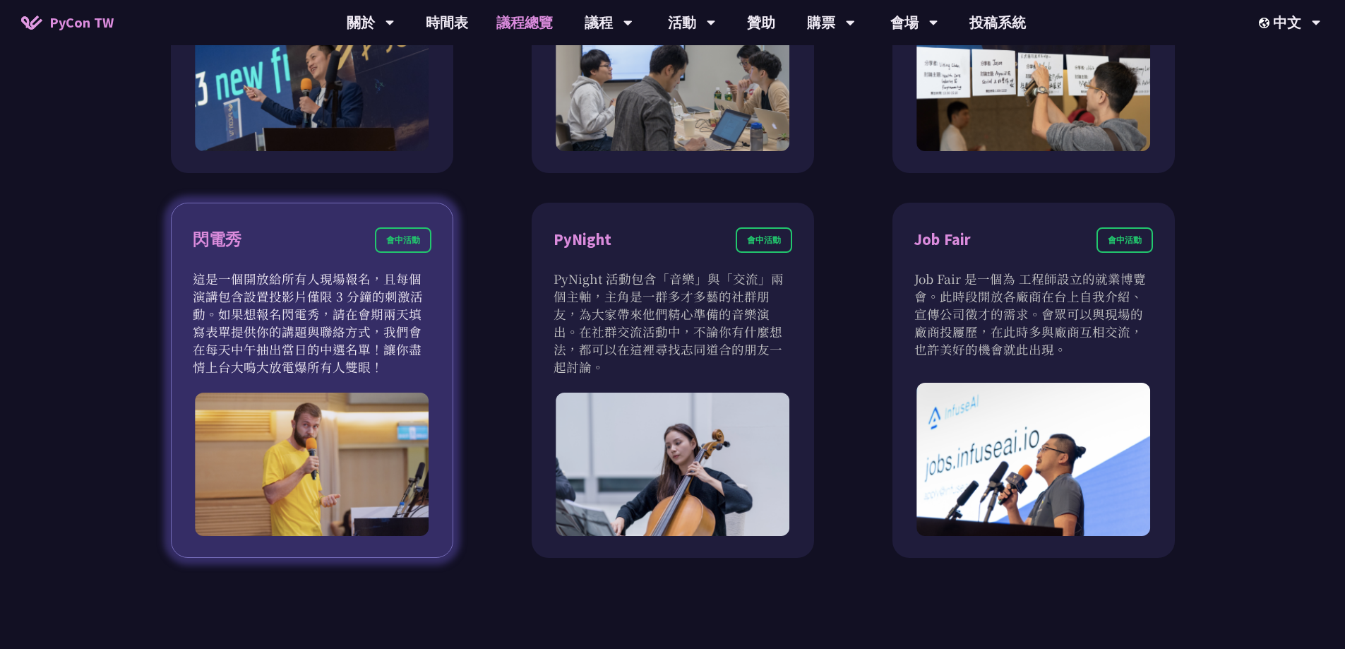
click at [326, 346] on p "這是一個開放給所有人現場報名，且每個演講包含設置投影片僅限 3 分鐘的刺激活動。如果想報名閃電秀，請在會期兩天填寫表單提供你的講題與聯絡方式，我們會在每天中午…" at bounding box center [312, 323] width 239 height 106
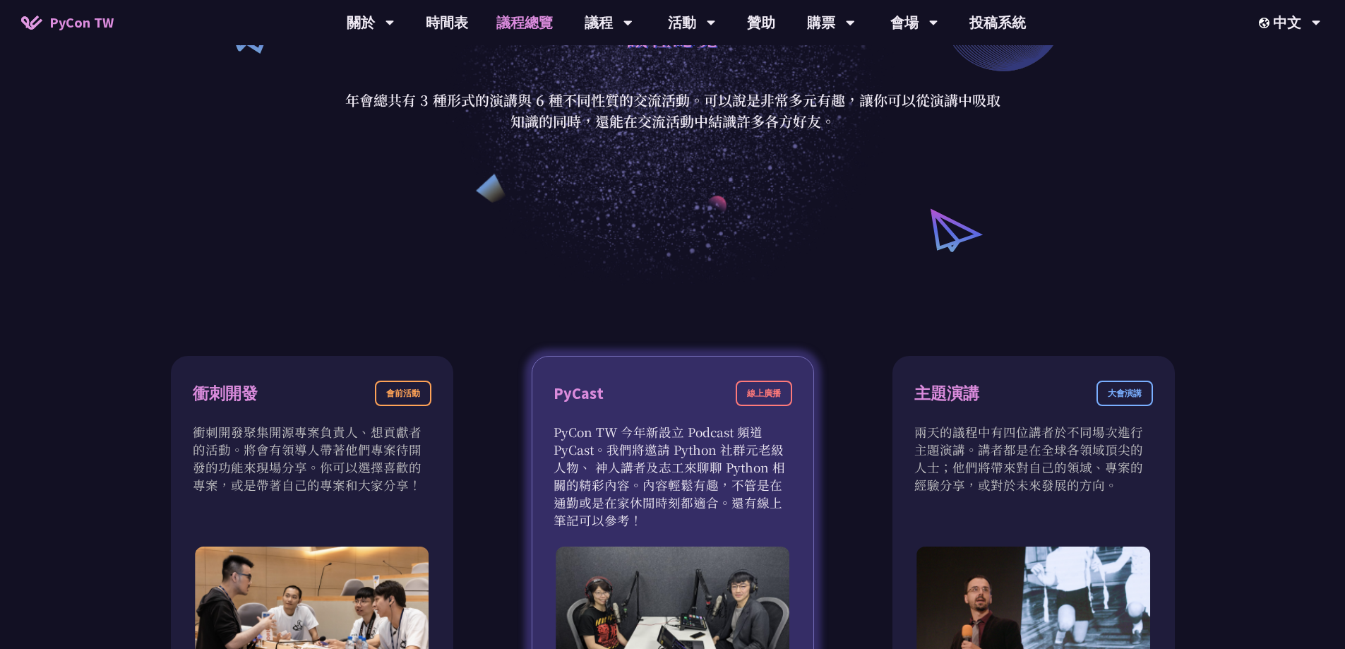
scroll to position [212, 0]
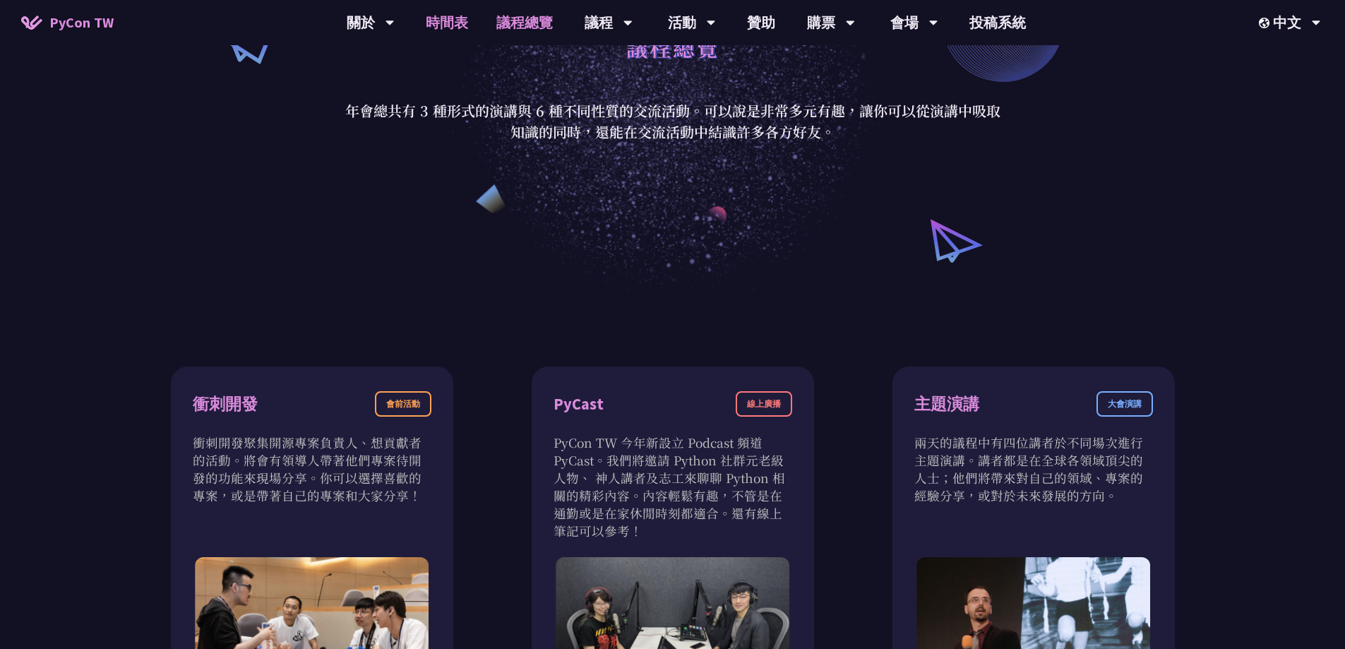
click at [460, 22] on link "時間表" at bounding box center [447, 22] width 71 height 45
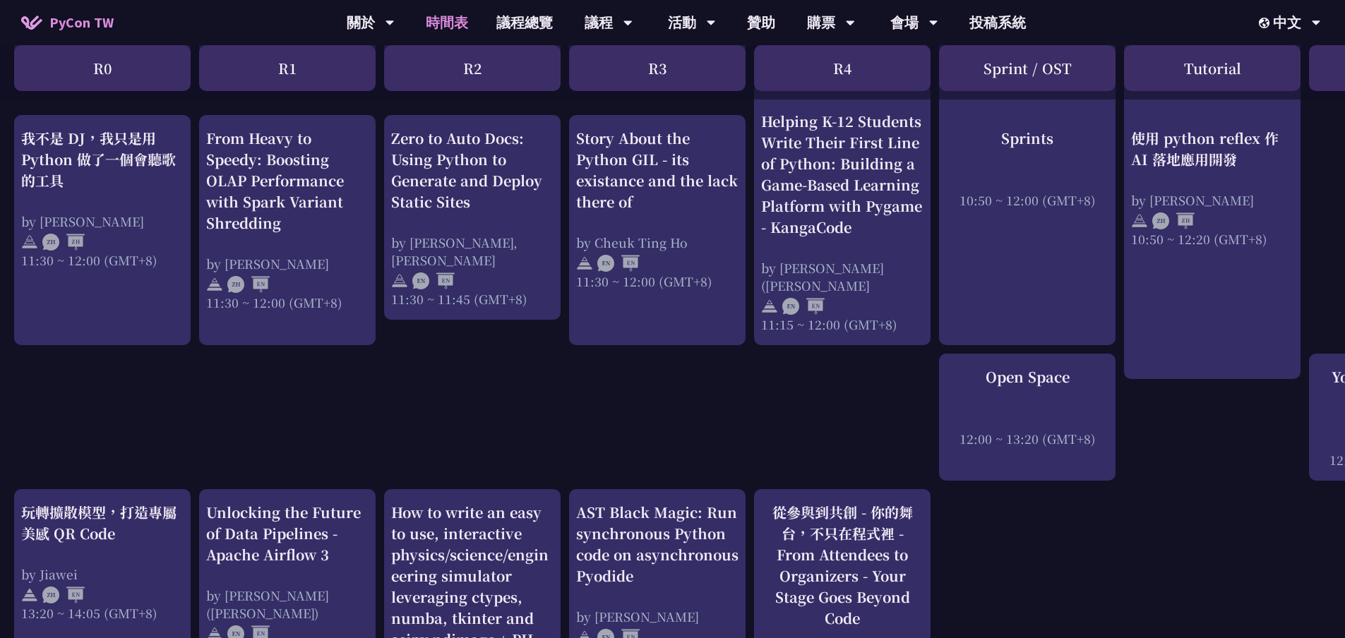
scroll to position [988, 0]
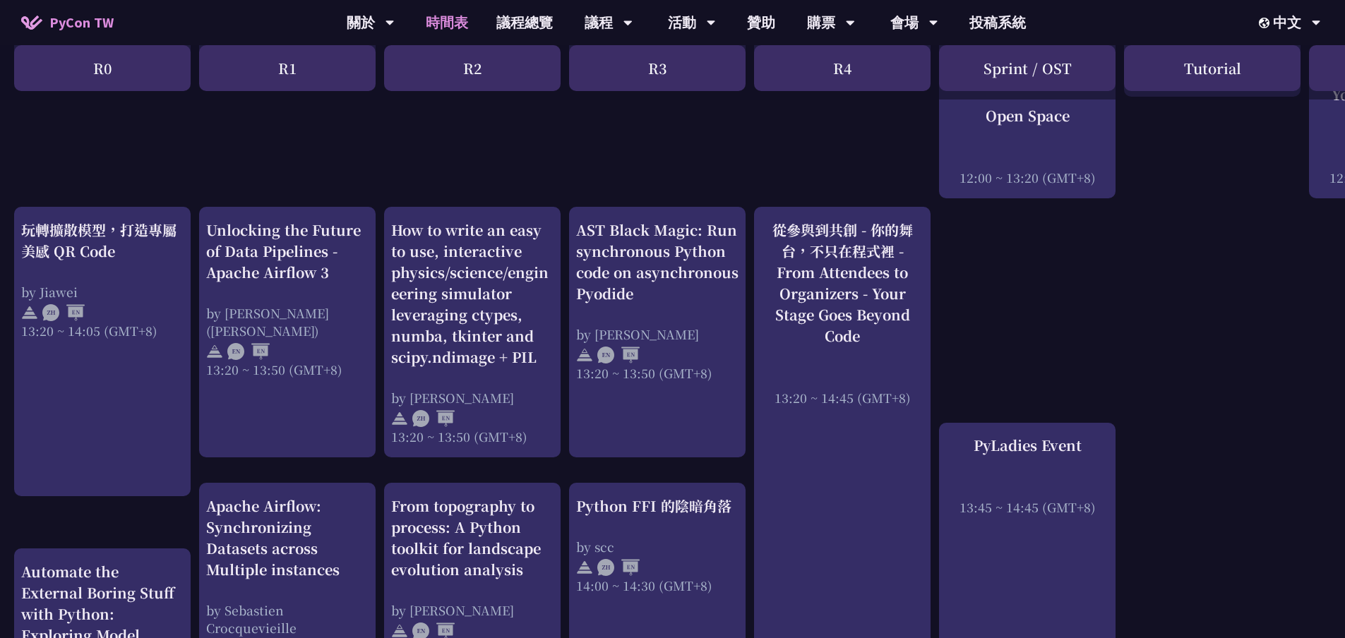
click at [1255, 313] on div "An Introduction to the GIL for Python Beginners: Disabling It in Python 3.13 an…" at bounding box center [749, 328] width 1499 height 2340
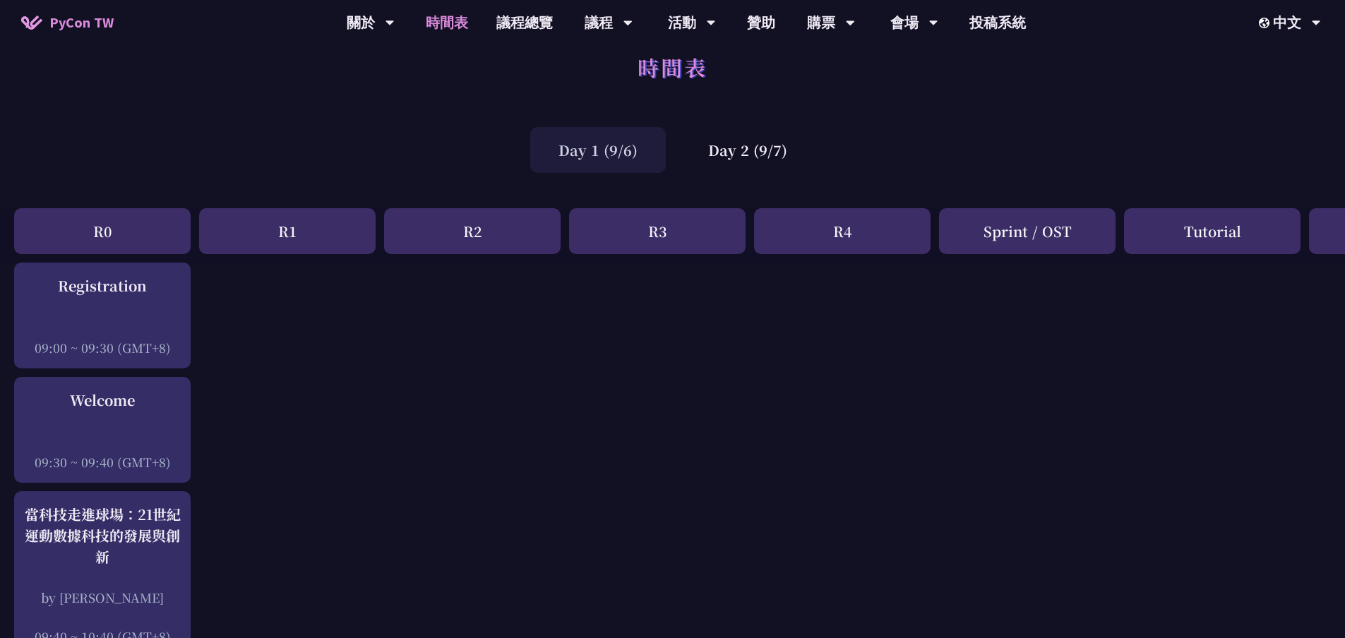
scroll to position [0, 0]
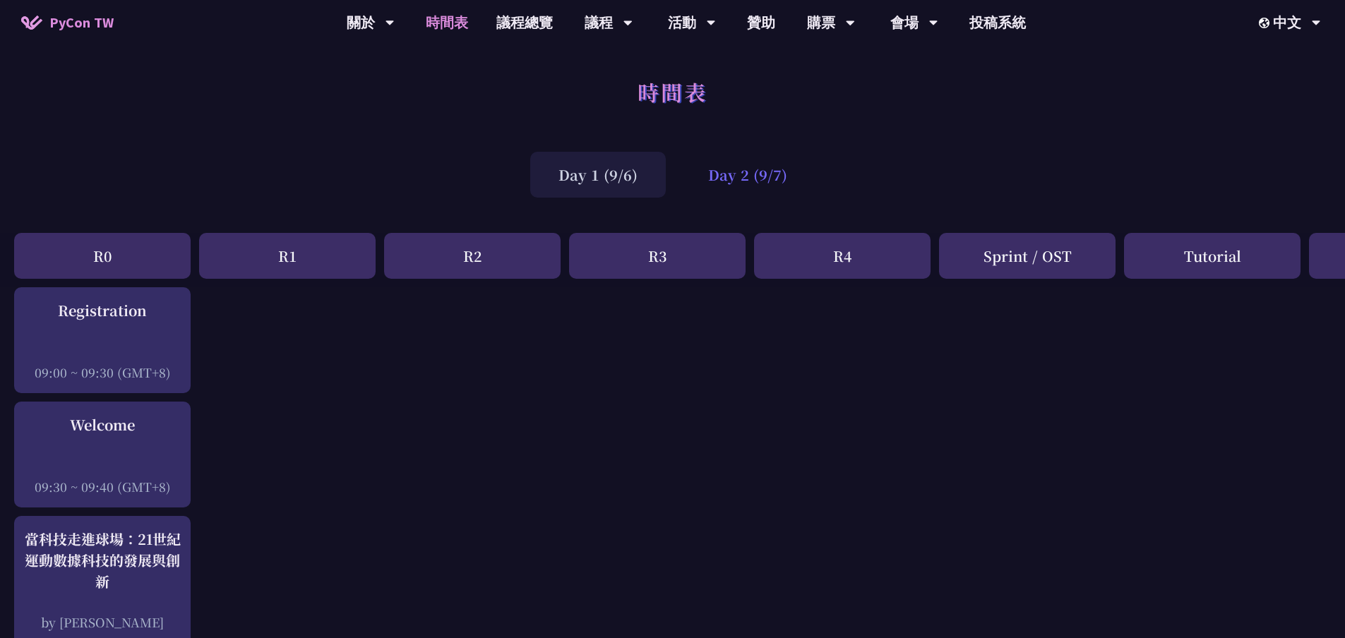
click at [757, 173] on div "Day 2 (9/7)" at bounding box center [748, 175] width 136 height 46
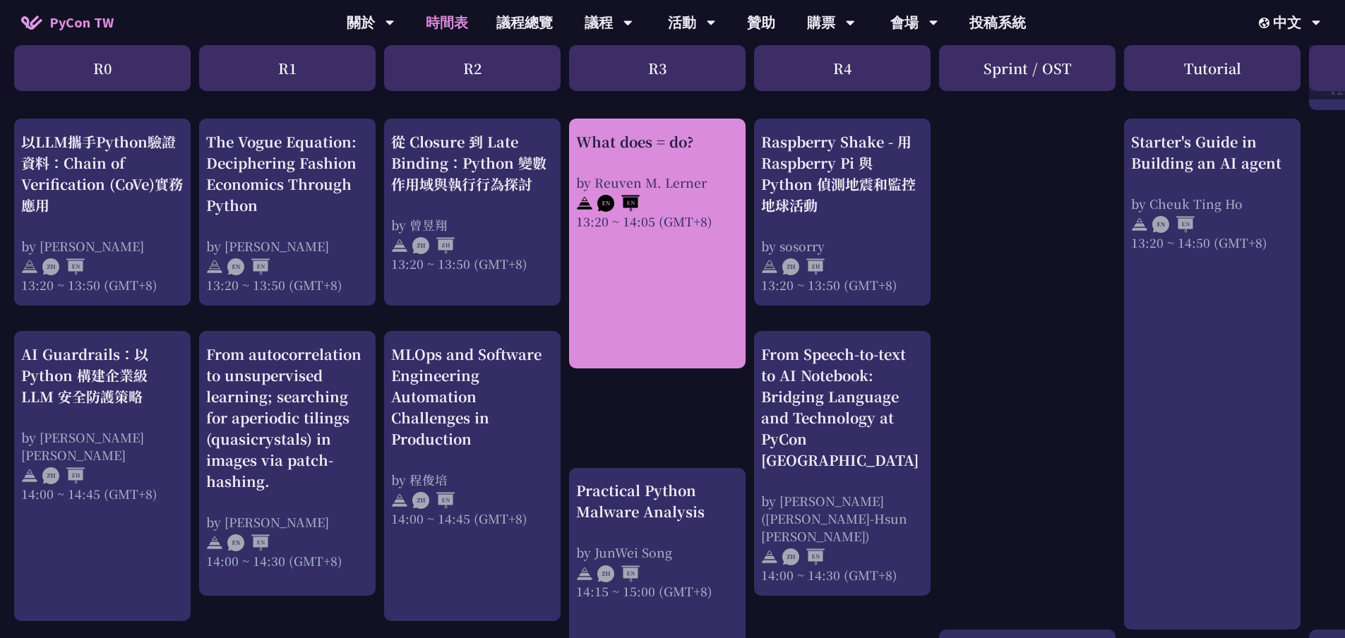
scroll to position [1271, 0]
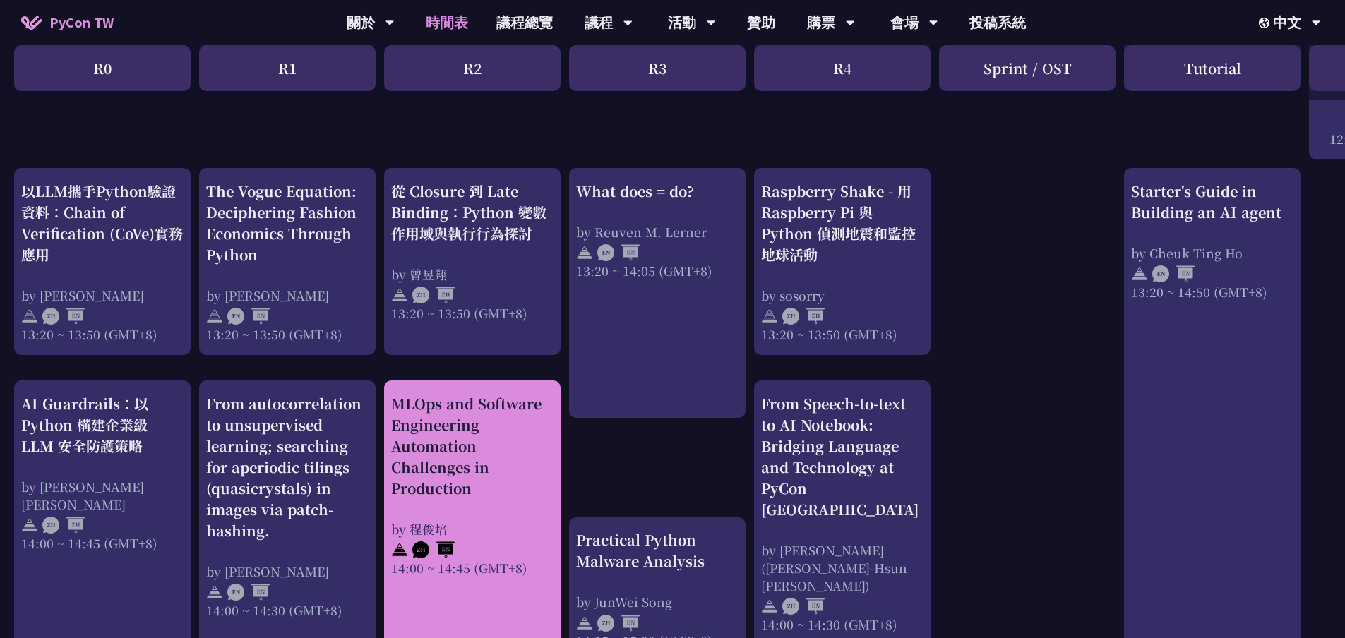
click at [432, 437] on div "MLOps and Software Engineering Automation Challenges in Production" at bounding box center [472, 446] width 162 height 106
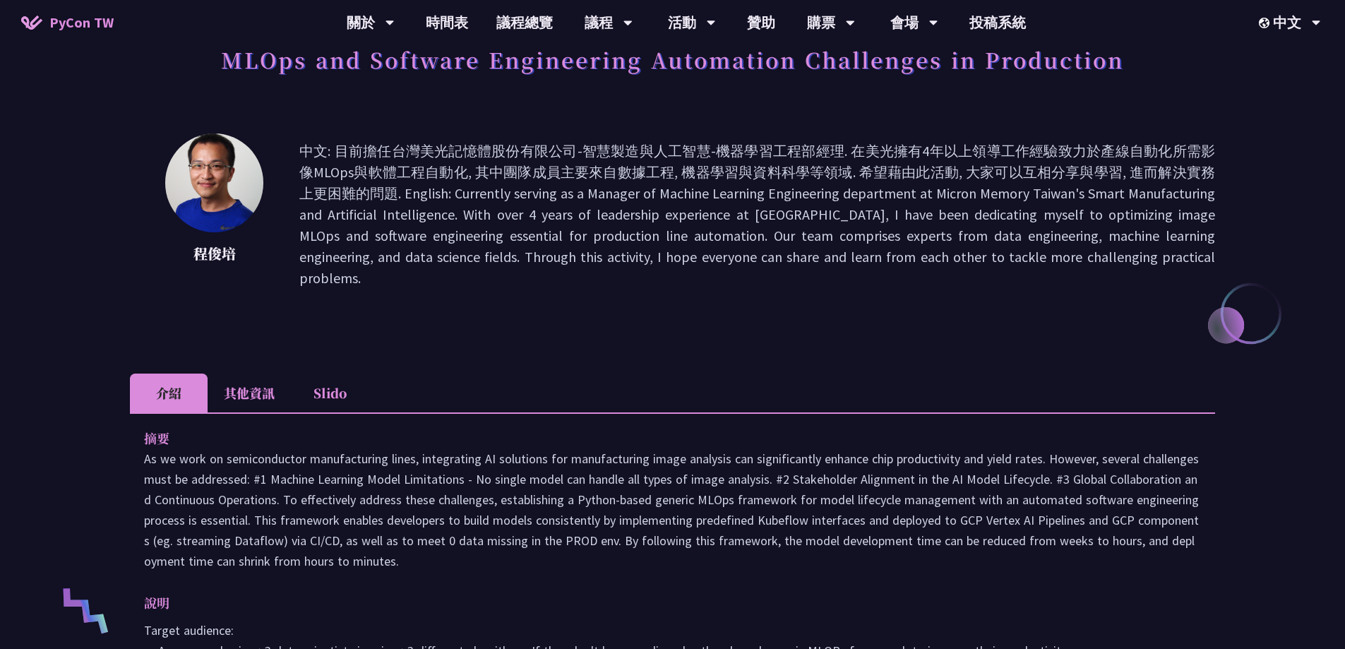
scroll to position [71, 0]
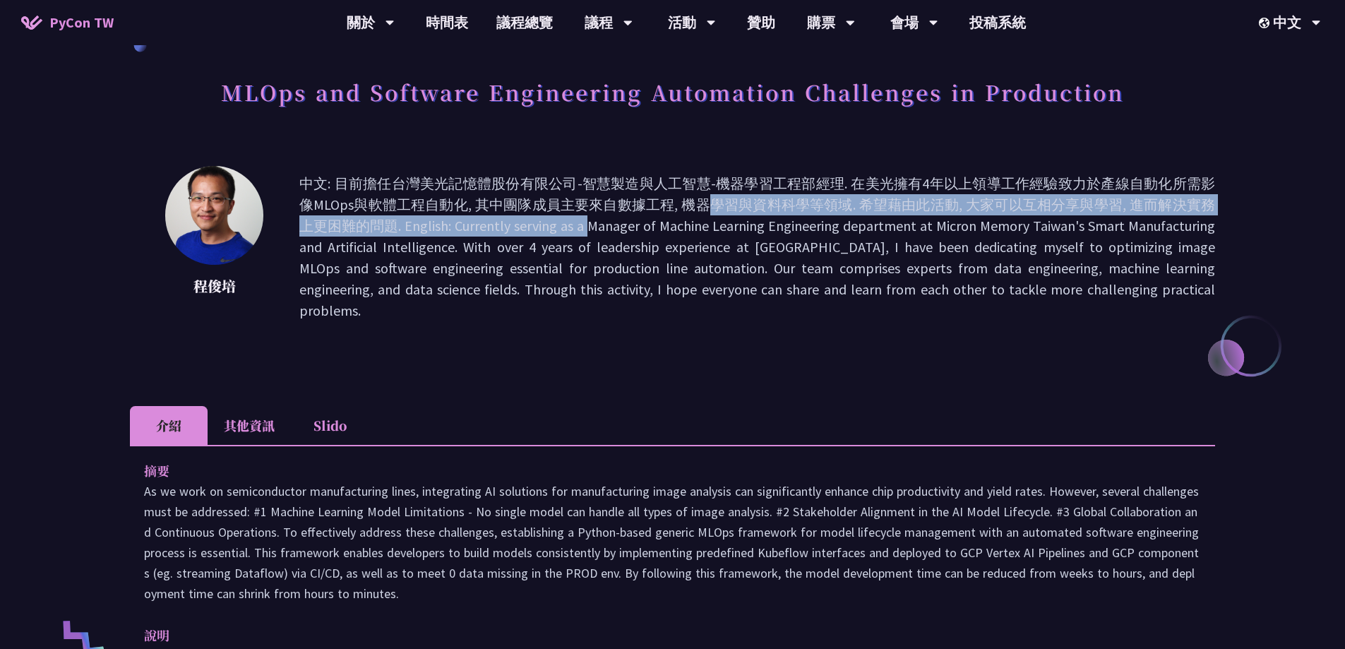
drag, startPoint x: 496, startPoint y: 204, endPoint x: 500, endPoint y: 220, distance: 17.0
click at [500, 220] on p "中文: 目前擔任台灣美光記憶體股份有限公司-智慧製造與人工智慧-機器學習工程部經理. 在美光擁有4年以上領導工作經驗致力於產線自動化所需影像MLOps與軟體工…" at bounding box center [756, 247] width 915 height 148
click at [791, 212] on p "中文: 目前擔任台灣美光記憶體股份有限公司-智慧製造與人工智慧-機器學習工程部經理. 在美光擁有4年以上領導工作經驗致力於產線自動化所需影像MLOps與軟體工…" at bounding box center [756, 247] width 915 height 148
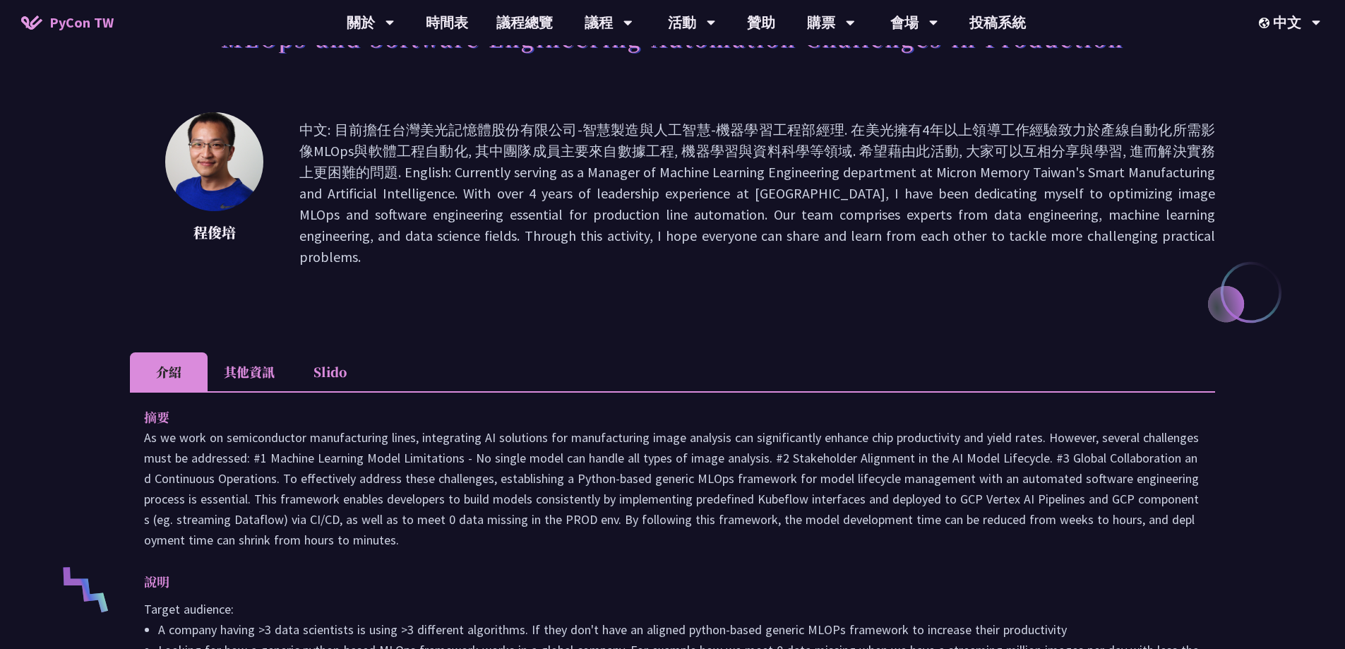
scroll to position [212, 0]
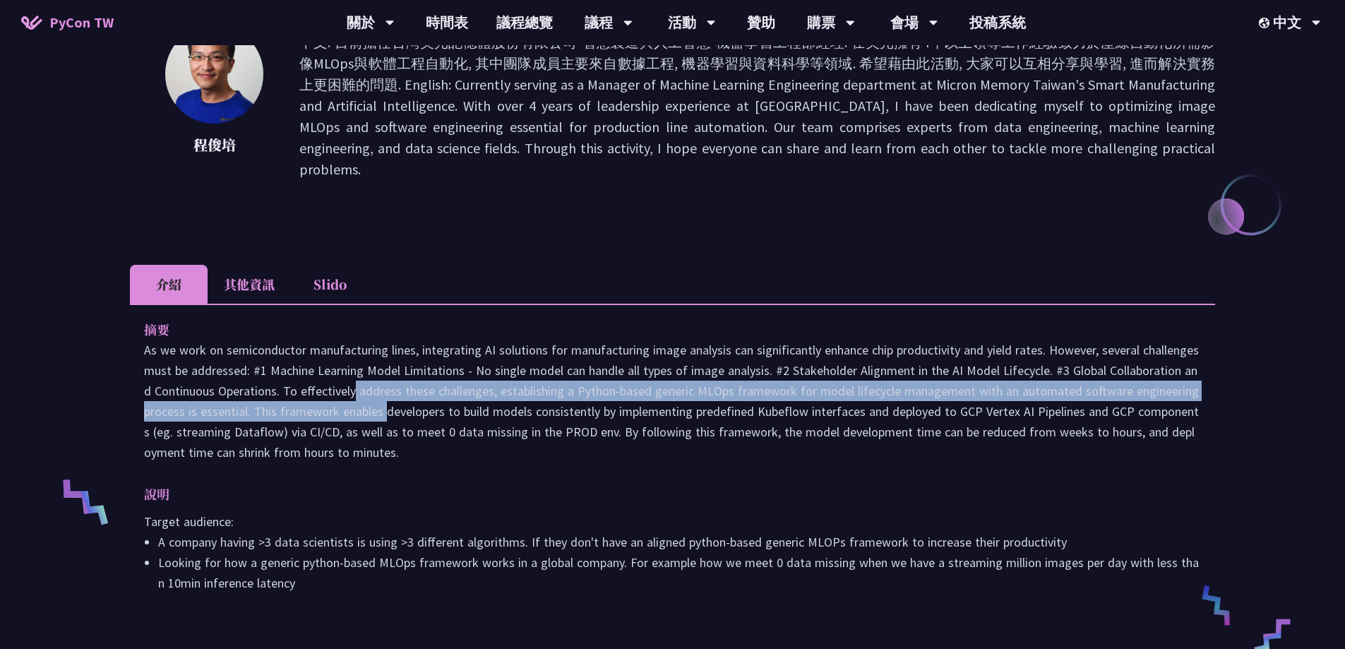
drag, startPoint x: 243, startPoint y: 373, endPoint x: 246, endPoint y: 388, distance: 14.6
click at [246, 388] on p at bounding box center [672, 401] width 1057 height 123
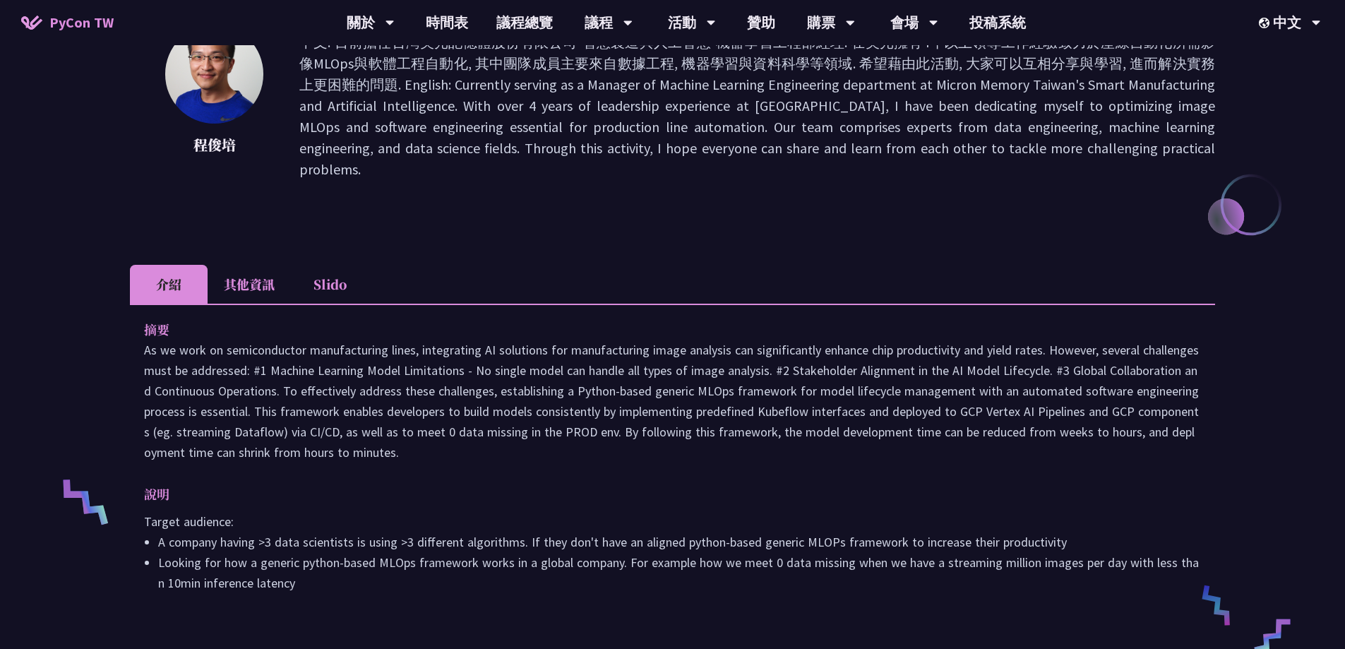
click at [503, 400] on p at bounding box center [672, 401] width 1057 height 123
drag, startPoint x: 275, startPoint y: 416, endPoint x: 326, endPoint y: 433, distance: 53.4
click at [326, 433] on p at bounding box center [672, 401] width 1057 height 123
click at [443, 433] on p at bounding box center [672, 401] width 1057 height 123
click at [248, 265] on li "其他資訊" at bounding box center [249, 284] width 83 height 39
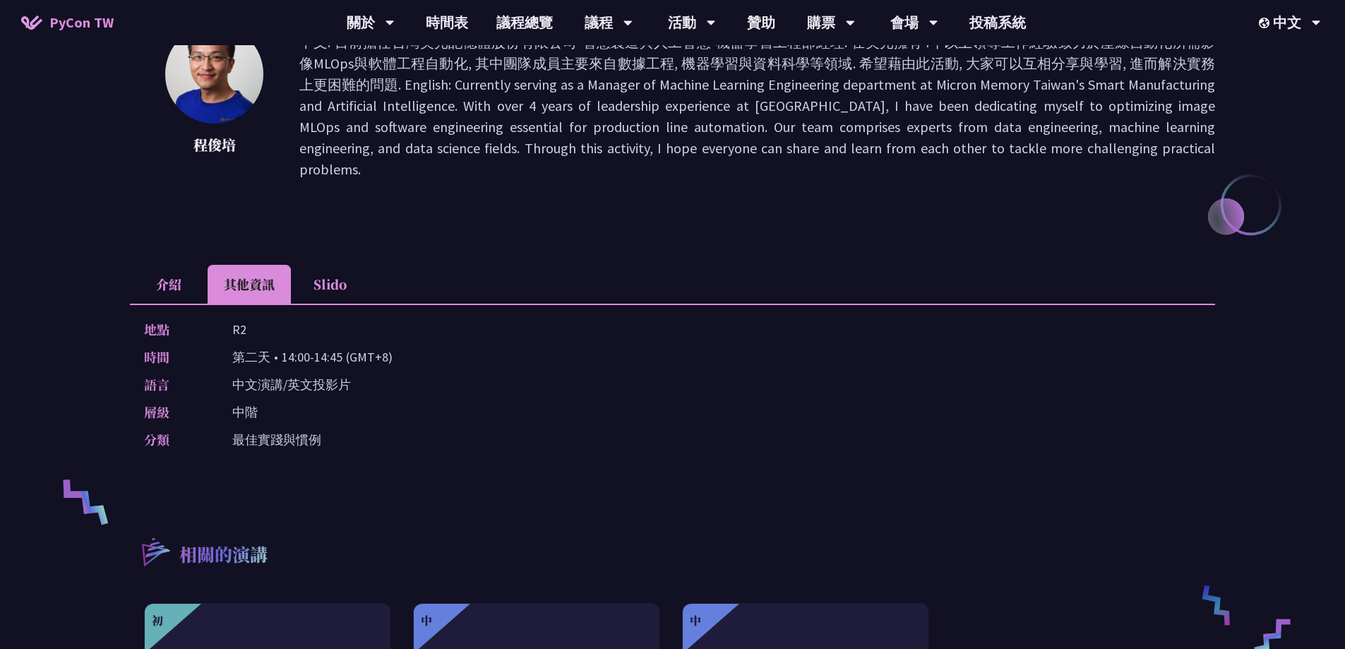
click at [320, 265] on li "Slido" at bounding box center [330, 284] width 78 height 39
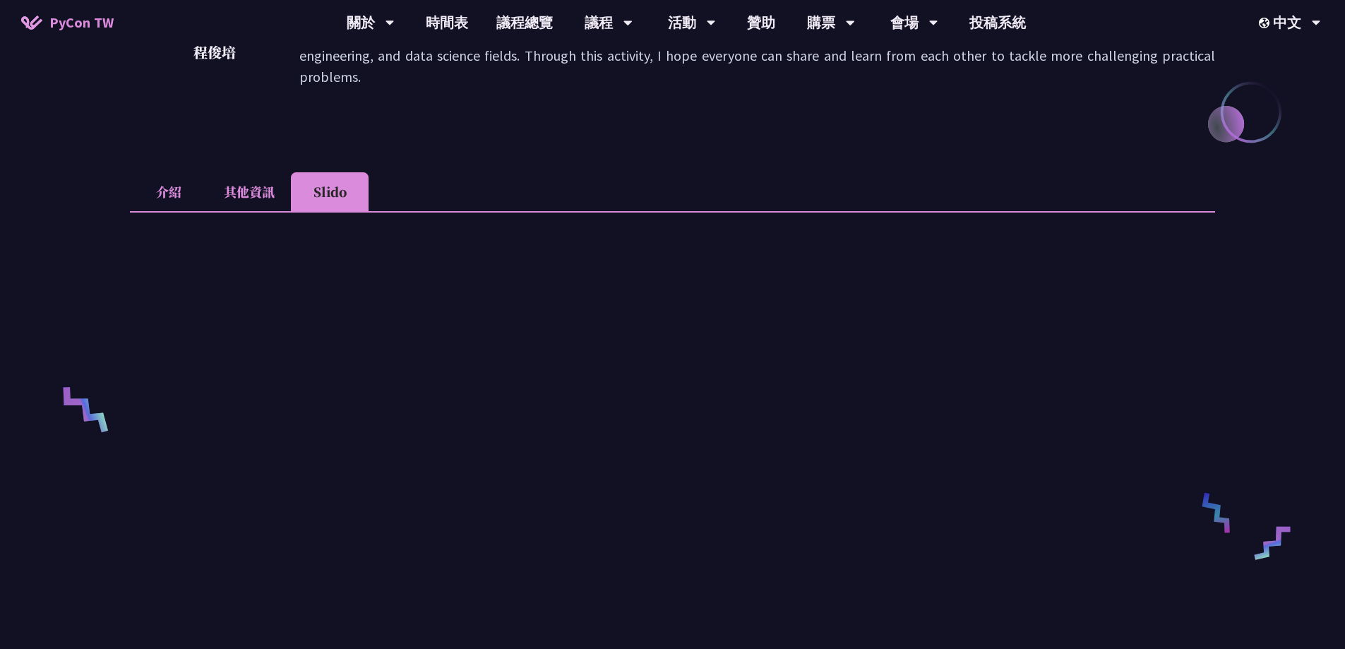
scroll to position [282, 0]
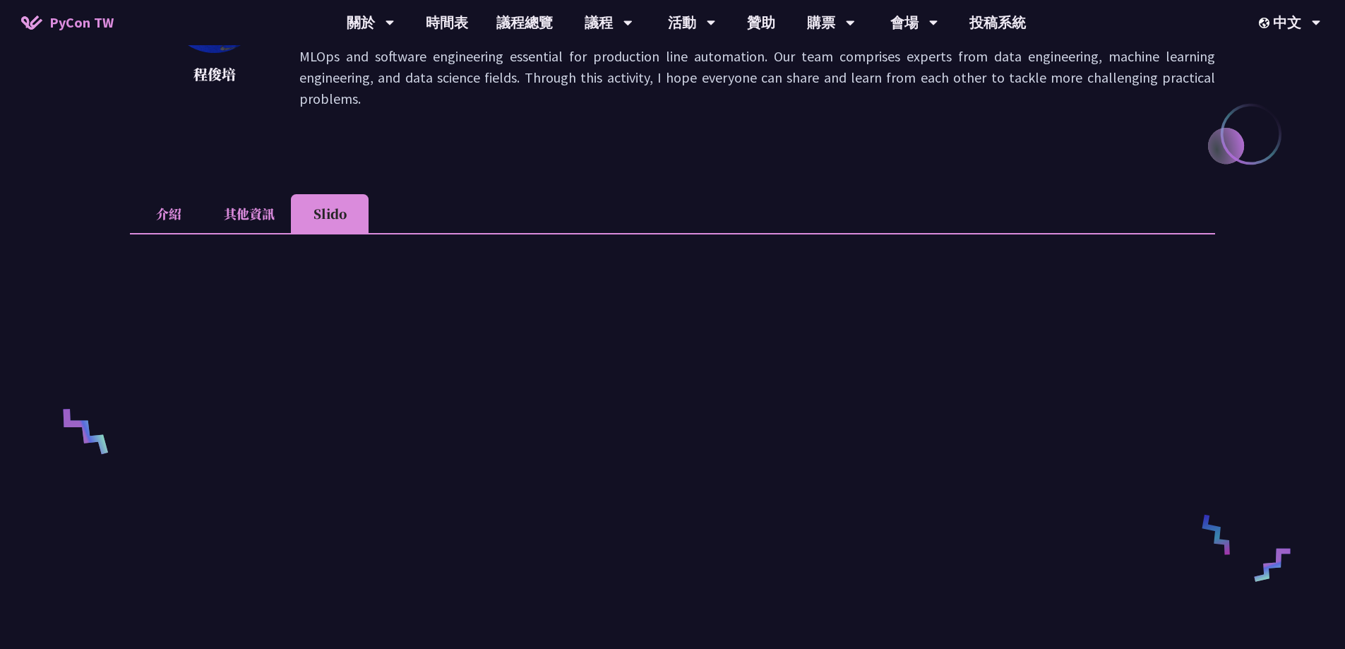
click at [165, 194] on li "介紹" at bounding box center [169, 213] width 78 height 39
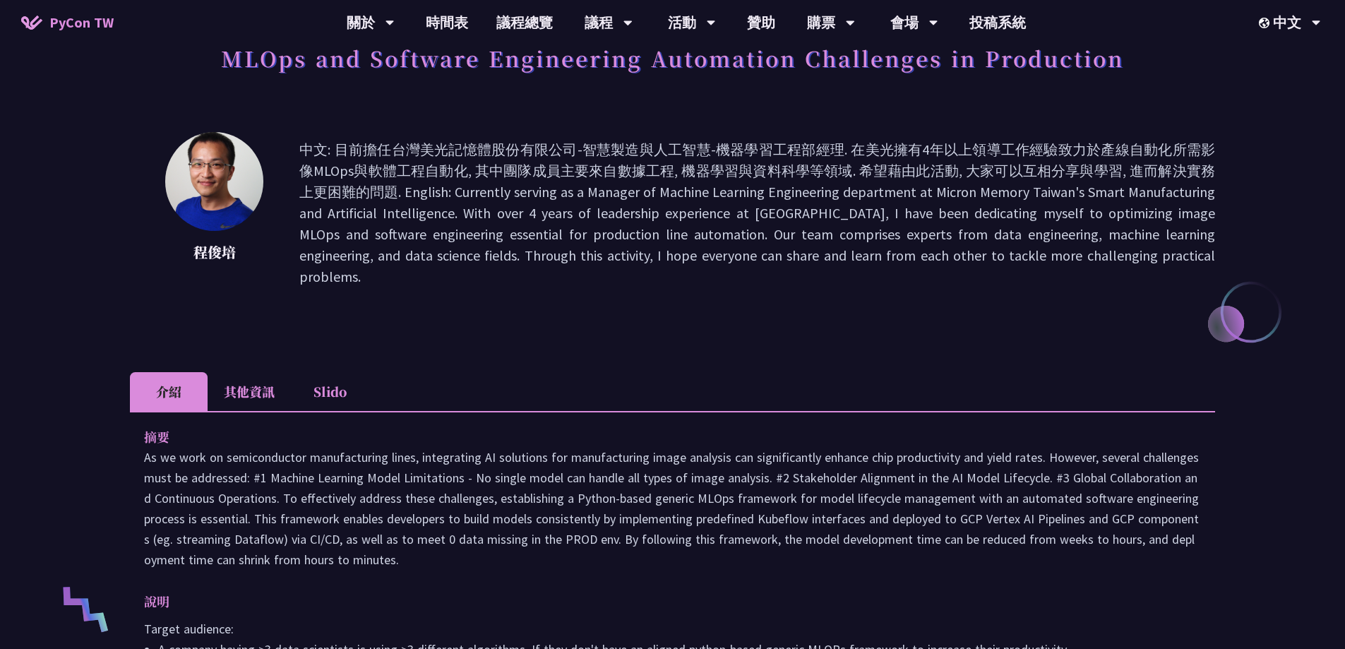
scroll to position [71, 0]
